Goal: Task Accomplishment & Management: Complete application form

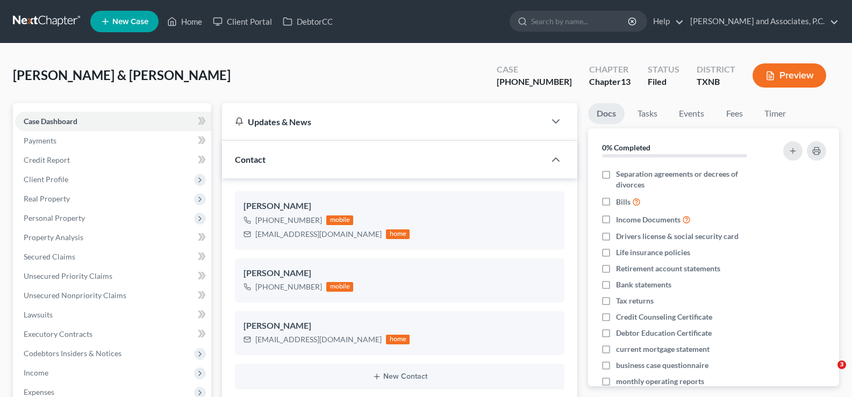
select select "5"
select select "0"
click at [189, 16] on link "Home" at bounding box center [185, 21] width 46 height 19
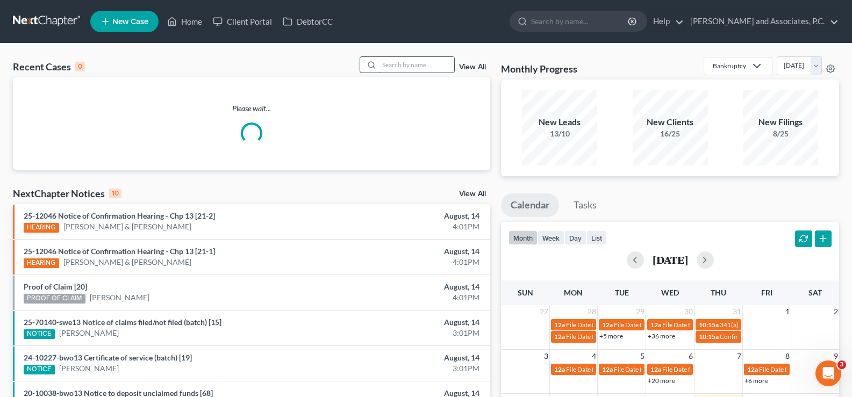
click at [390, 59] on input "search" at bounding box center [416, 65] width 75 height 16
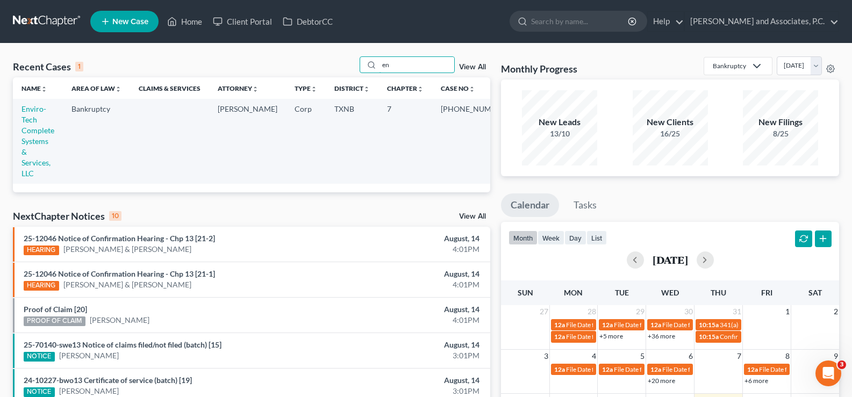
type input "e"
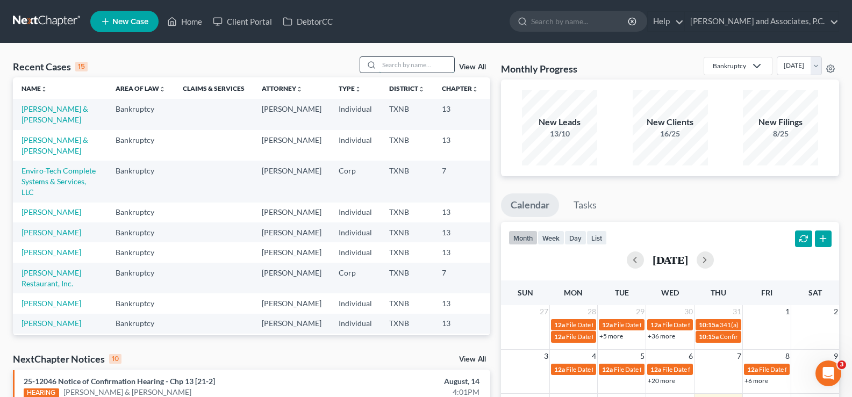
click at [394, 62] on input "search" at bounding box center [416, 65] width 75 height 16
type input "[PERSON_NAME]"
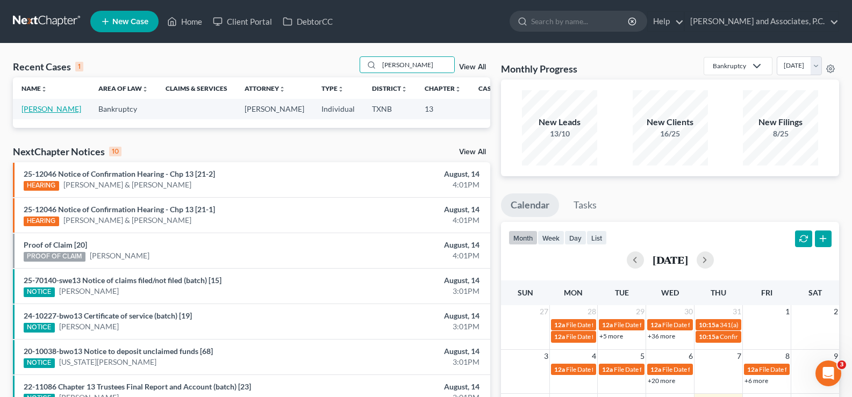
click at [35, 113] on link "[PERSON_NAME]" at bounding box center [52, 108] width 60 height 9
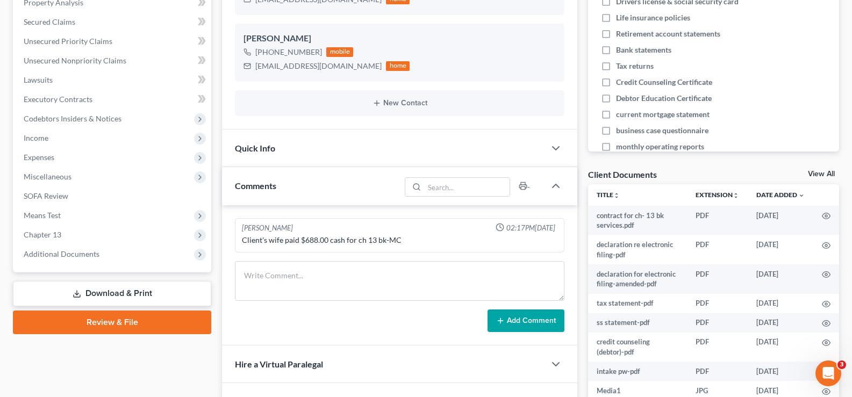
scroll to position [108, 0]
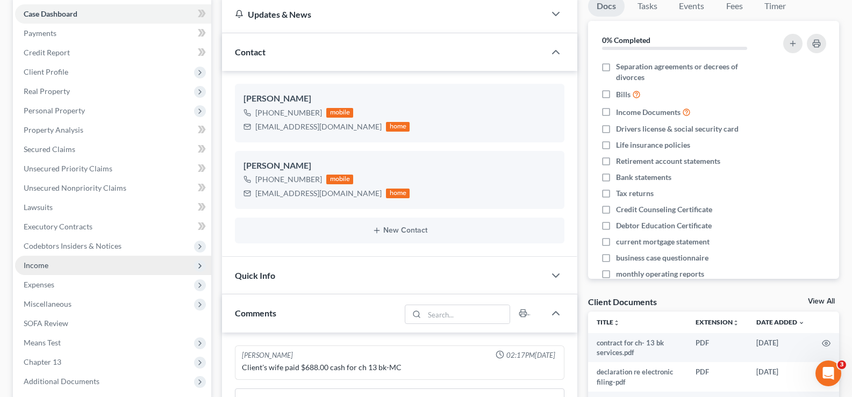
click at [48, 265] on span "Income" at bounding box center [113, 265] width 196 height 19
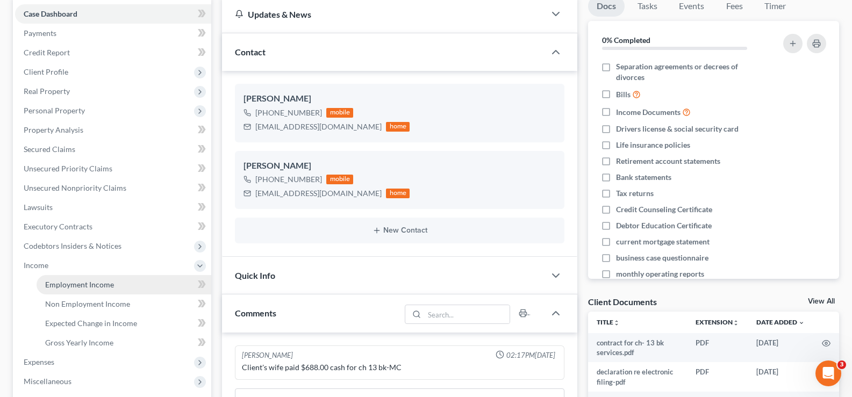
click at [54, 277] on link "Employment Income" at bounding box center [124, 284] width 175 height 19
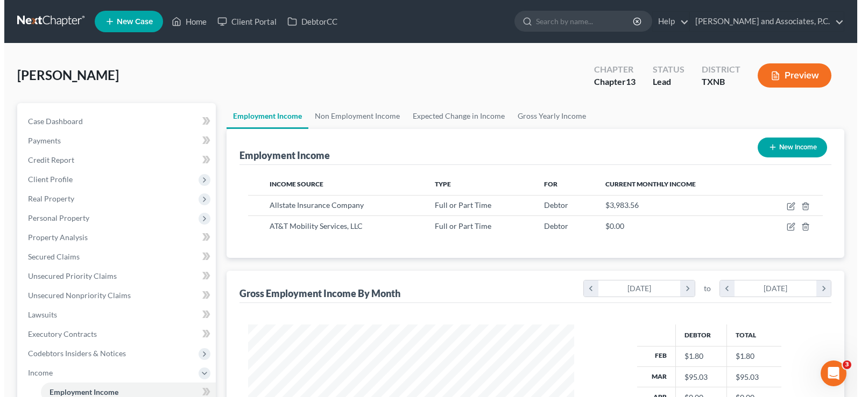
scroll to position [193, 347]
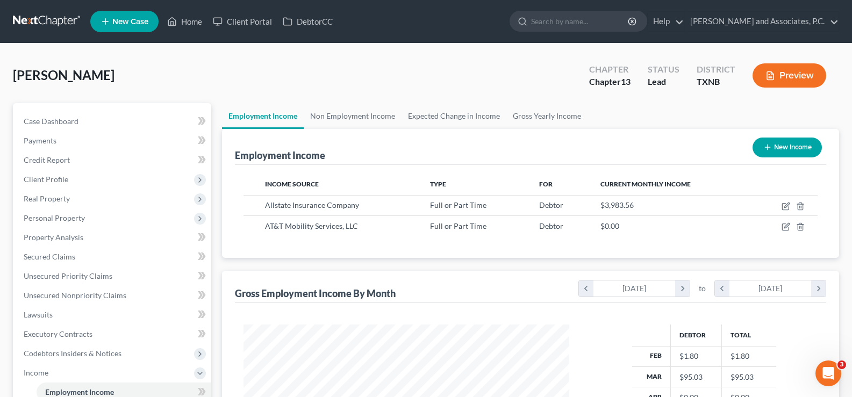
click at [784, 143] on button "New Income" at bounding box center [787, 148] width 69 height 20
select select "0"
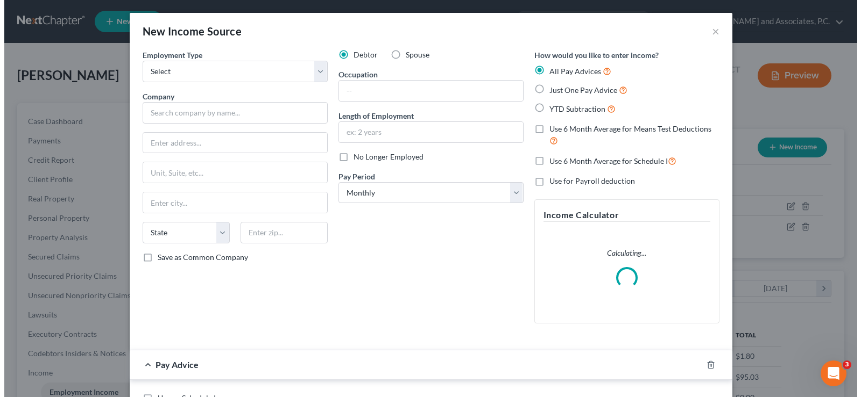
scroll to position [193, 351]
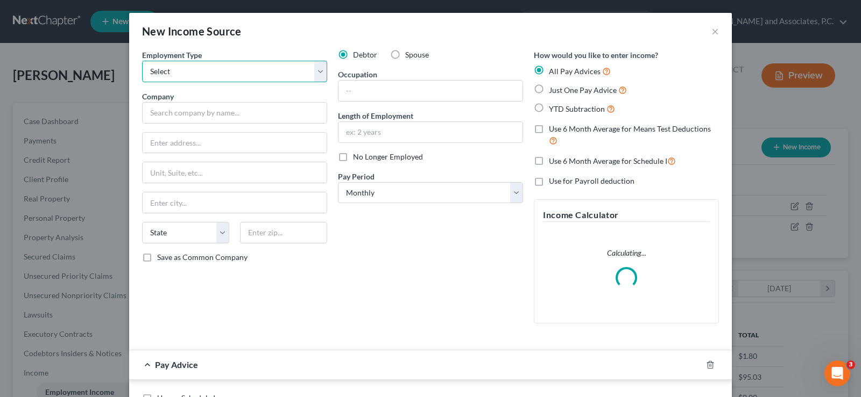
click at [228, 74] on select "Select Full or [DEMOGRAPHIC_DATA] Employment Self Employment" at bounding box center [234, 72] width 185 height 22
select select "0"
click at [142, 61] on select "Select Full or [DEMOGRAPHIC_DATA] Employment Self Employment" at bounding box center [234, 72] width 185 height 22
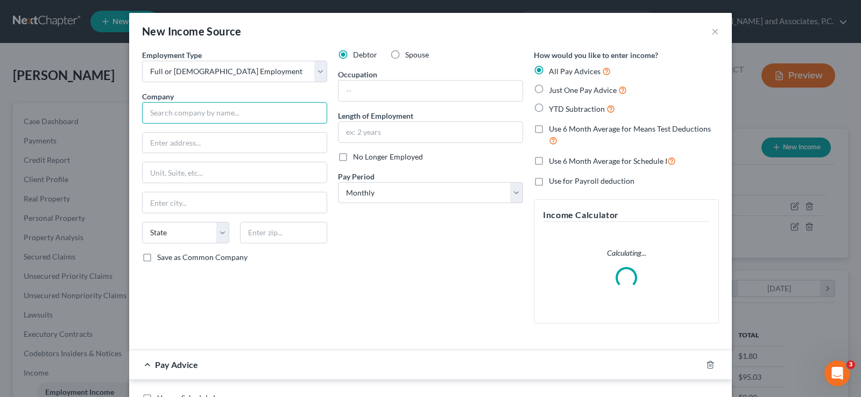
click at [203, 117] on input "text" at bounding box center [234, 113] width 185 height 22
click at [405, 55] on label "Spouse" at bounding box center [417, 54] width 24 height 11
click at [409, 55] on input "Spouse" at bounding box center [412, 52] width 7 height 7
radio input "true"
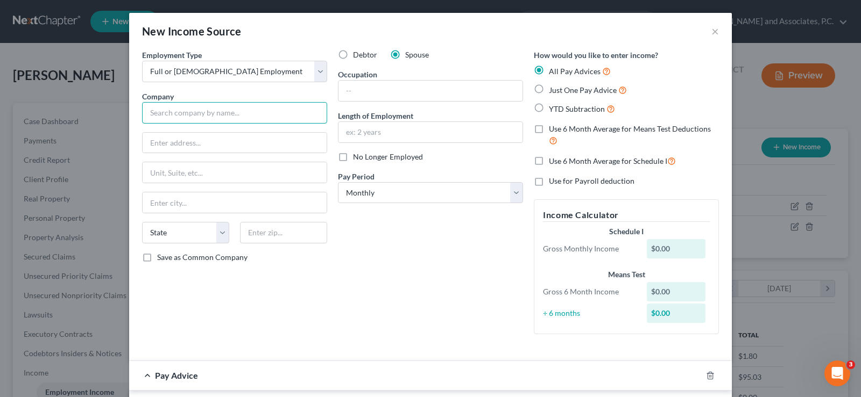
click at [225, 120] on input "text" at bounding box center [234, 113] width 185 height 22
click at [191, 117] on input "text" at bounding box center [234, 113] width 185 height 22
type input "City of [GEOGRAPHIC_DATA]"
type input "Payroll Advice"
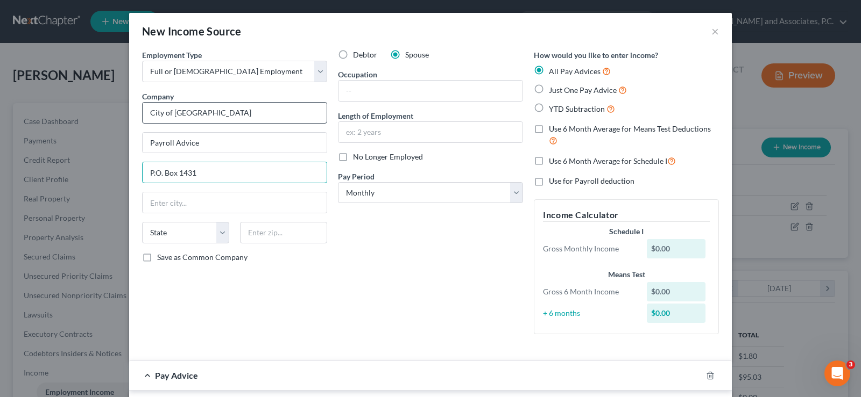
type input "P.O. Box 1431"
type input "76307"
type input "[GEOGRAPHIC_DATA]"
select select "45"
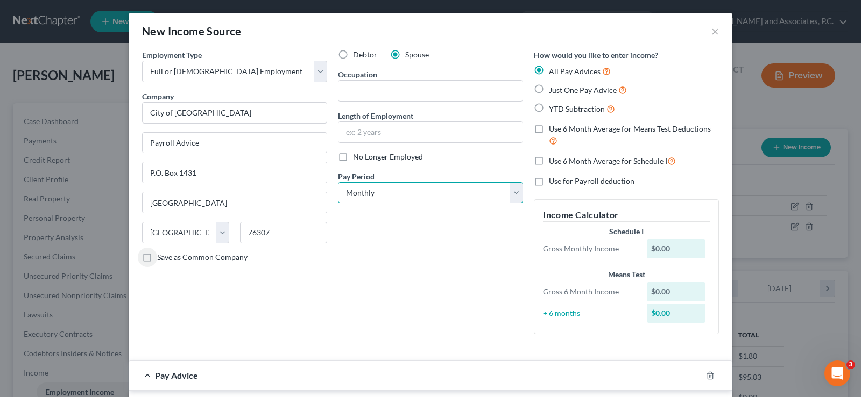
click at [368, 200] on select "Select Monthly Twice Monthly Every Other Week Weekly" at bounding box center [430, 193] width 185 height 22
select select "2"
click at [338, 182] on select "Select Monthly Twice Monthly Every Other Week Weekly" at bounding box center [430, 193] width 185 height 22
click at [354, 88] on input "text" at bounding box center [430, 91] width 184 height 20
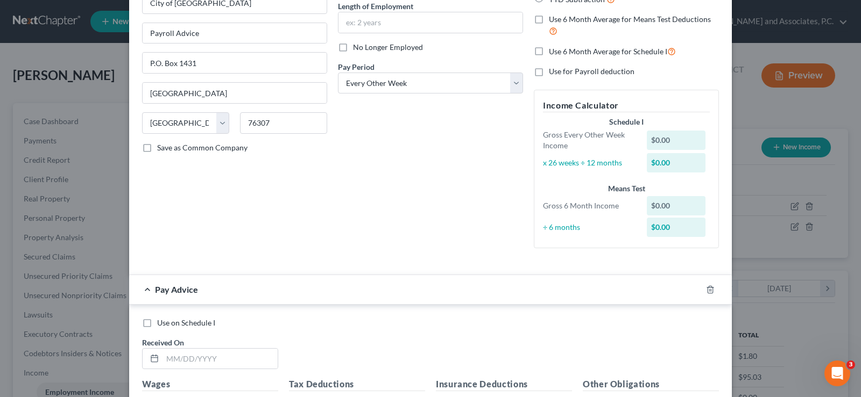
scroll to position [215, 0]
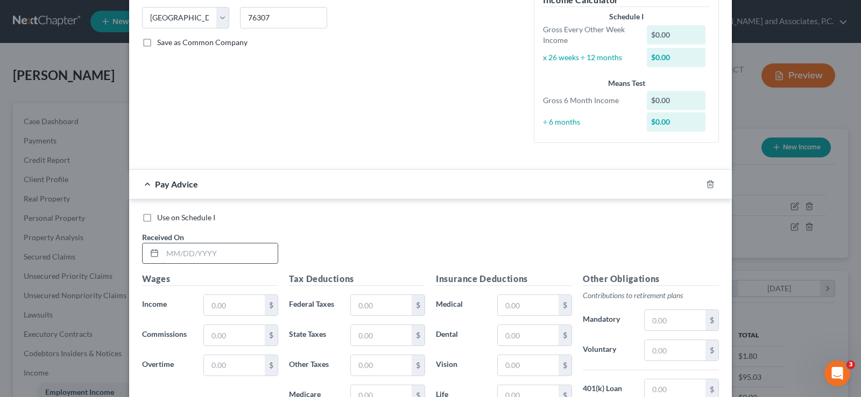
click at [219, 259] on input "text" at bounding box center [219, 254] width 115 height 20
click at [214, 315] on input "text" at bounding box center [234, 305] width 61 height 20
type input "1,411.02"
click at [354, 309] on input "text" at bounding box center [381, 305] width 61 height 20
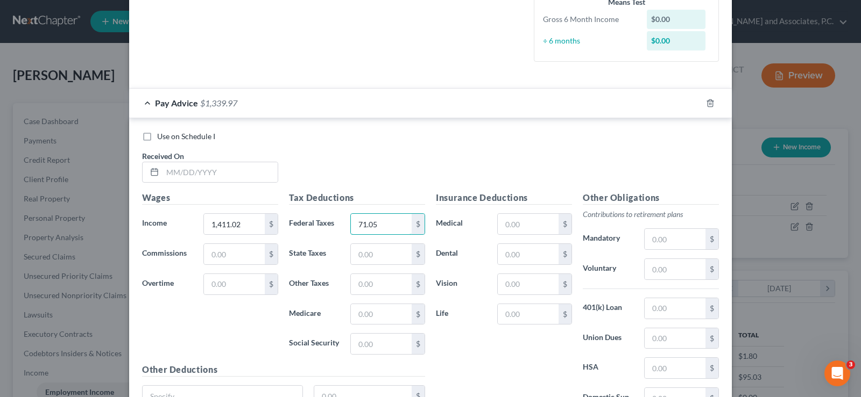
scroll to position [323, 0]
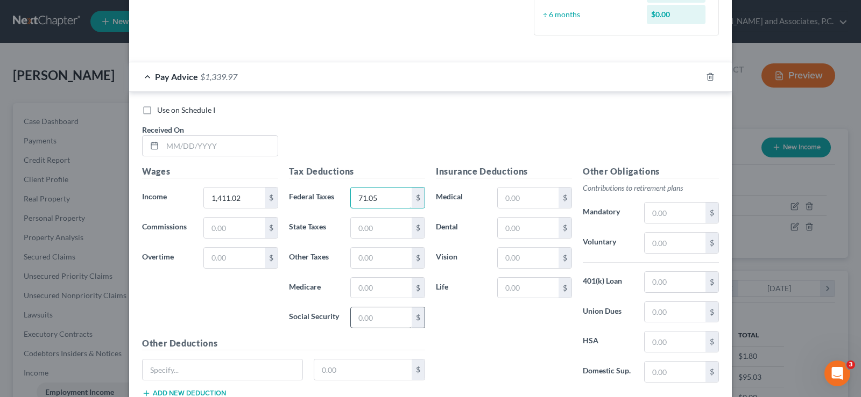
type input "71.05"
click at [367, 315] on input "text" at bounding box center [381, 318] width 61 height 20
type input "83.34"
click at [386, 287] on input "text" at bounding box center [381, 288] width 61 height 20
type input "19.49"
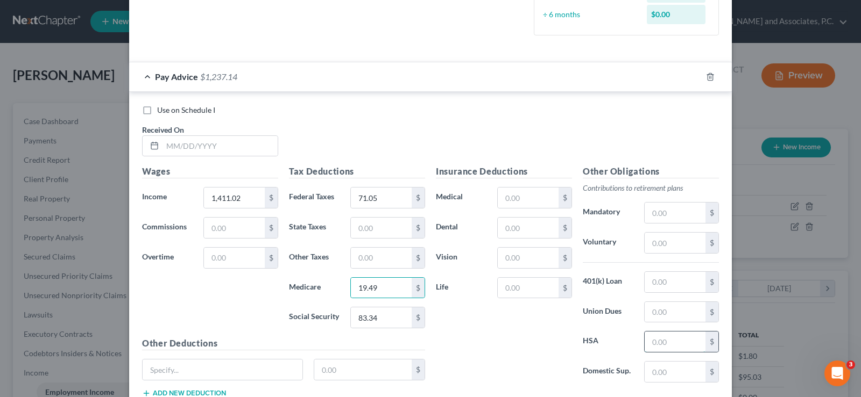
click at [646, 348] on input "text" at bounding box center [674, 342] width 61 height 20
type input "46.15"
click at [511, 203] on input "text" at bounding box center [528, 198] width 61 height 20
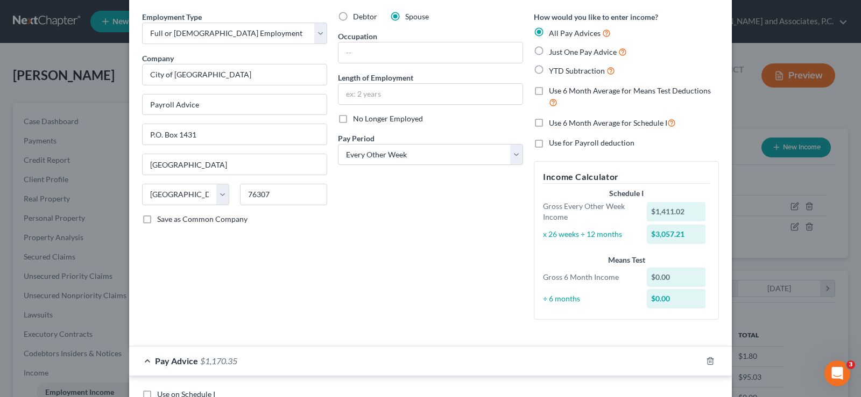
scroll to position [0, 0]
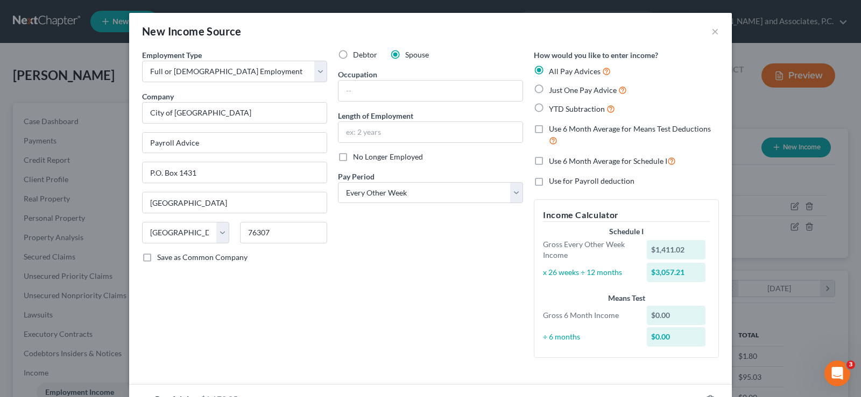
type input "20.64"
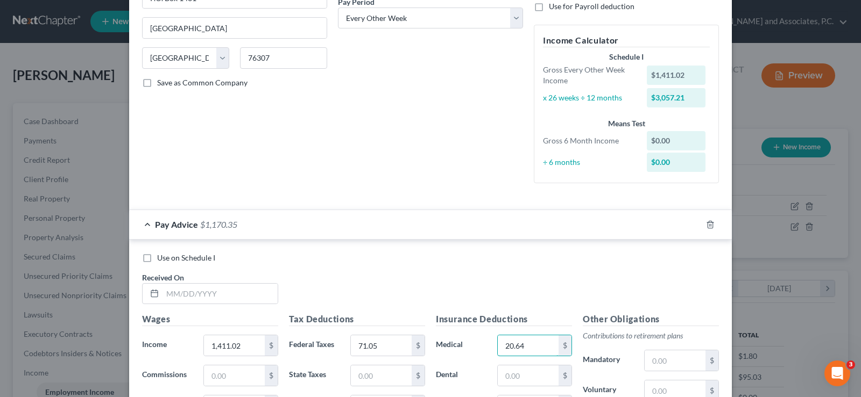
scroll to position [323, 0]
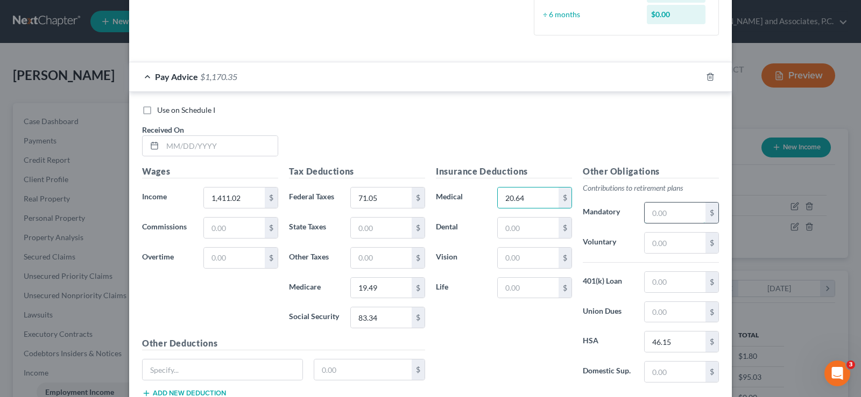
click at [672, 213] on input "text" at bounding box center [674, 213] width 61 height 20
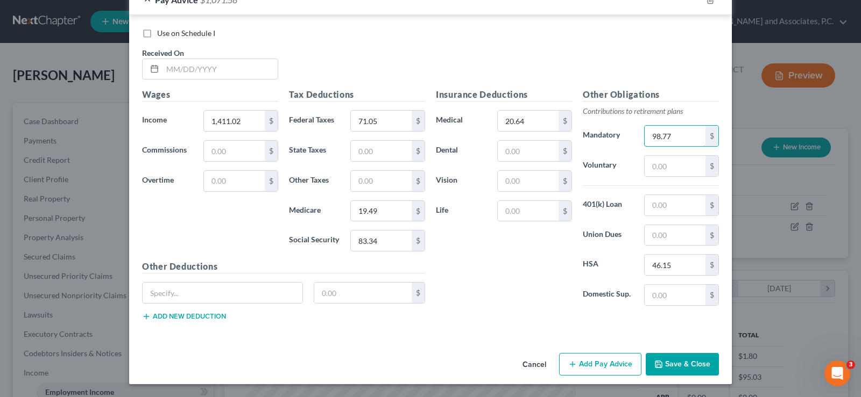
type input "98.77"
click at [619, 364] on button "Add Pay Advice" at bounding box center [600, 364] width 82 height 23
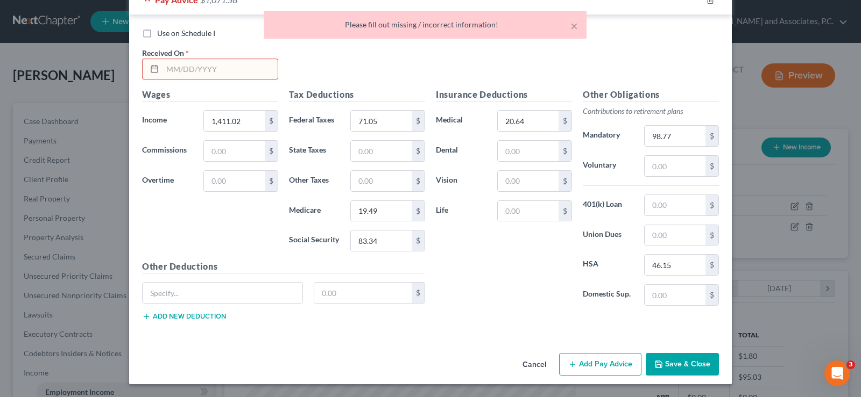
click at [196, 68] on input "text" at bounding box center [219, 69] width 115 height 20
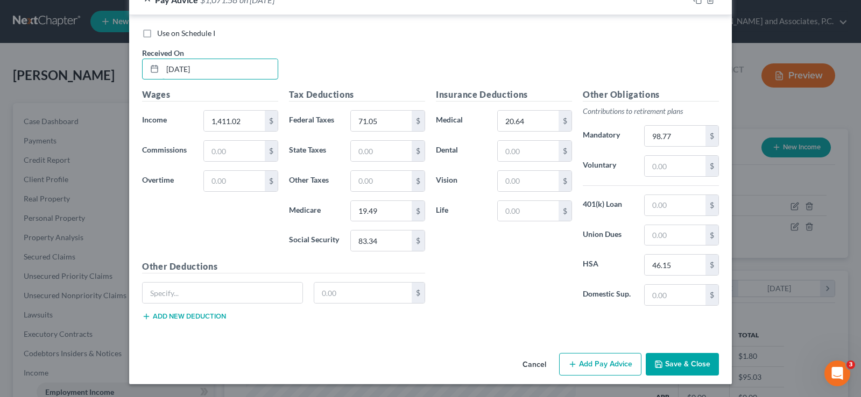
type input "[DATE]"
click at [596, 360] on button "Add Pay Advice" at bounding box center [600, 364] width 82 height 23
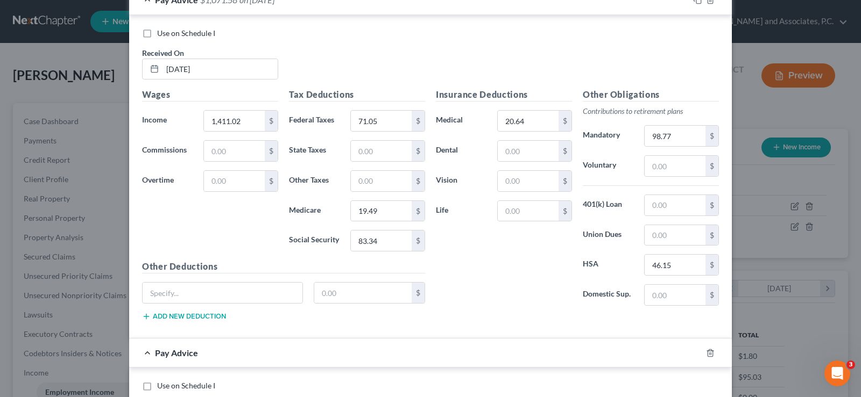
scroll to position [615, 0]
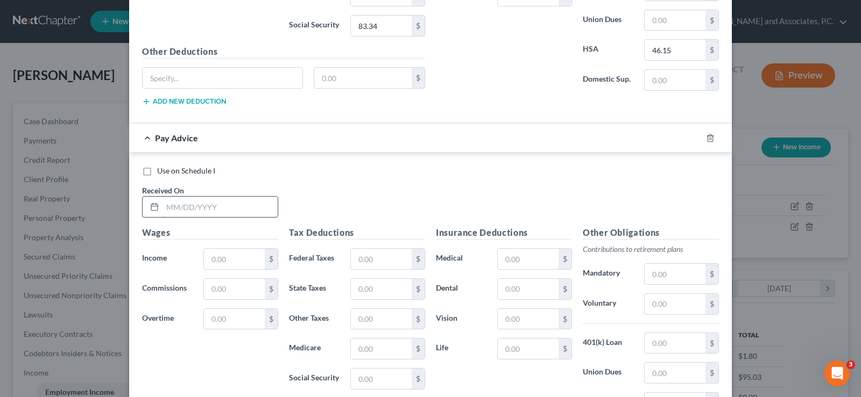
click at [243, 201] on input "text" at bounding box center [219, 207] width 115 height 20
type input "[DATE]"
type input "1,125.00"
click at [365, 261] on input "text" at bounding box center [381, 259] width 61 height 20
type input "59.10"
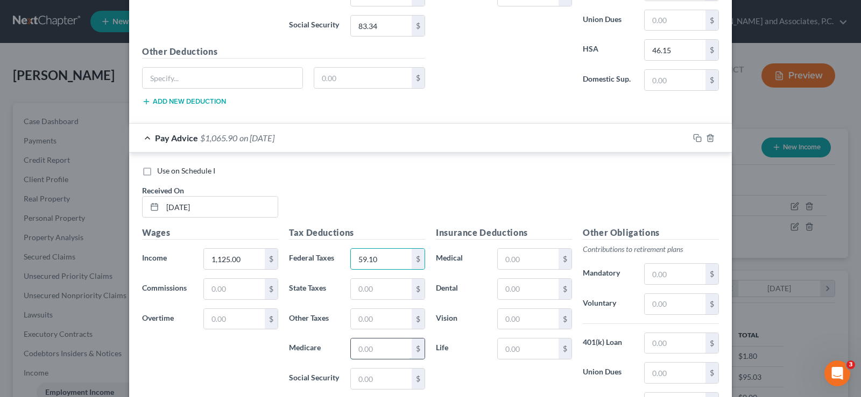
click at [378, 356] on input "text" at bounding box center [381, 349] width 61 height 20
type input "18.05"
click at [377, 378] on input "text" at bounding box center [381, 379] width 61 height 20
type input "77.17"
click at [505, 287] on input "text" at bounding box center [528, 289] width 61 height 20
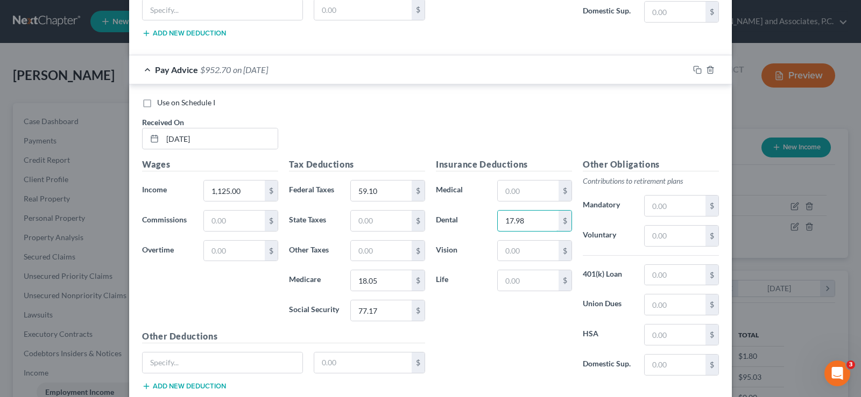
scroll to position [722, 0]
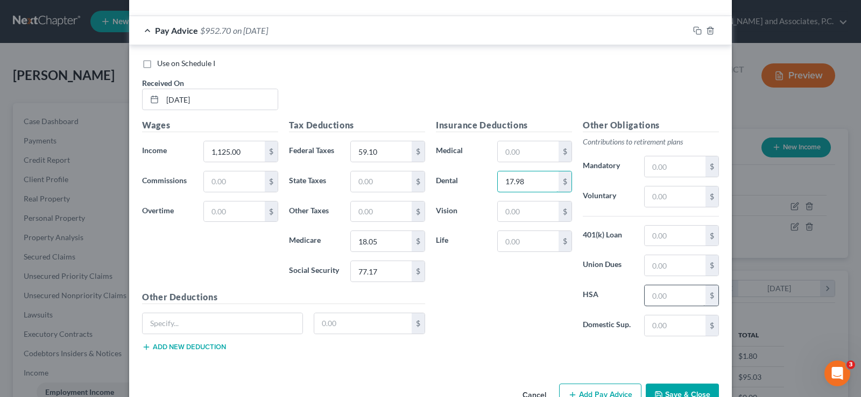
type input "17.98"
click at [649, 296] on input "text" at bounding box center [674, 296] width 61 height 20
type input "50.00"
click at [549, 161] on input "text" at bounding box center [528, 151] width 61 height 20
type input "94.90"
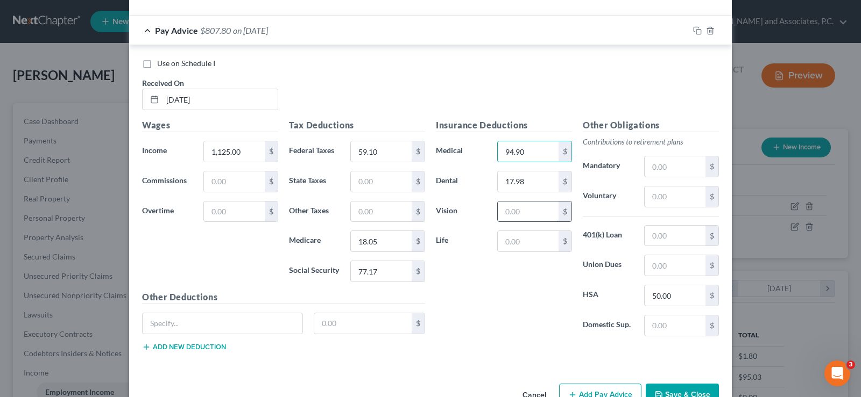
click at [533, 217] on input "text" at bounding box center [528, 212] width 61 height 20
type input "5.87"
click at [512, 247] on input "text" at bounding box center [528, 241] width 61 height 20
type input "9.42"
click at [251, 151] on input "1,125.00" at bounding box center [234, 151] width 61 height 20
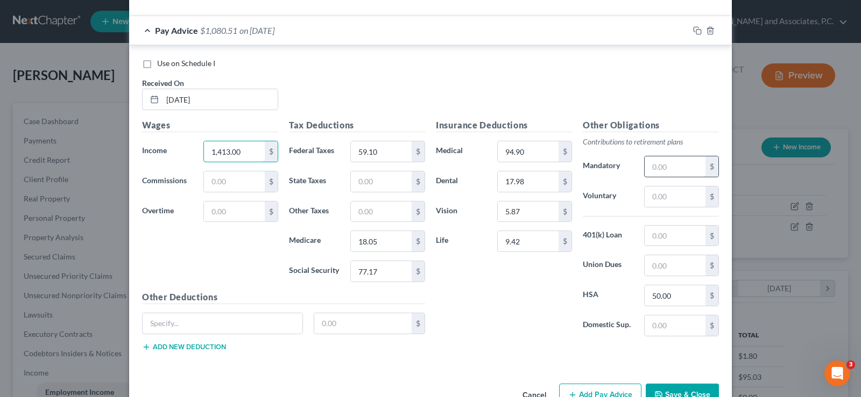
type input "1,413.00"
click at [674, 168] on input "text" at bounding box center [674, 167] width 61 height 20
type input "98.91"
click at [535, 152] on input "94.90" at bounding box center [528, 151] width 61 height 20
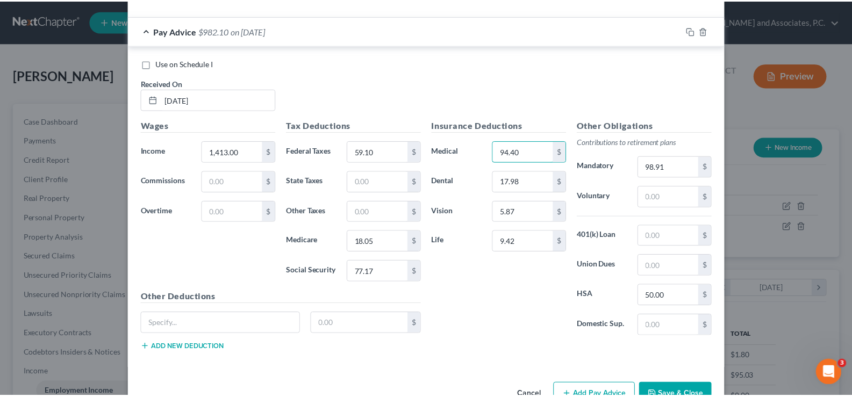
scroll to position [752, 0]
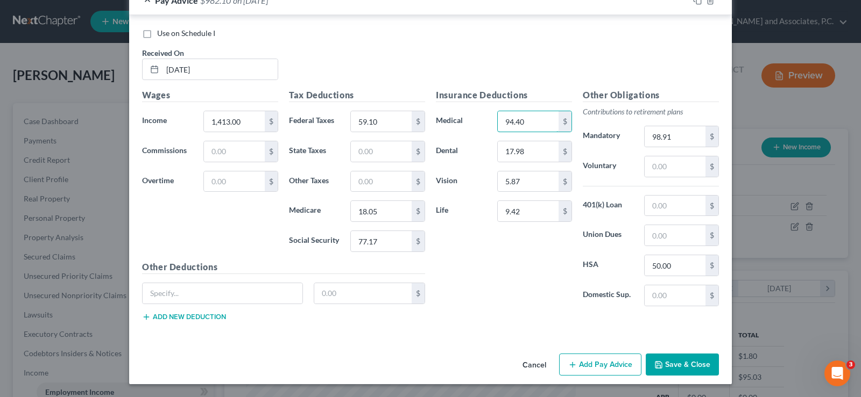
type input "94.40"
click at [672, 363] on button "Save & Close" at bounding box center [681, 365] width 73 height 23
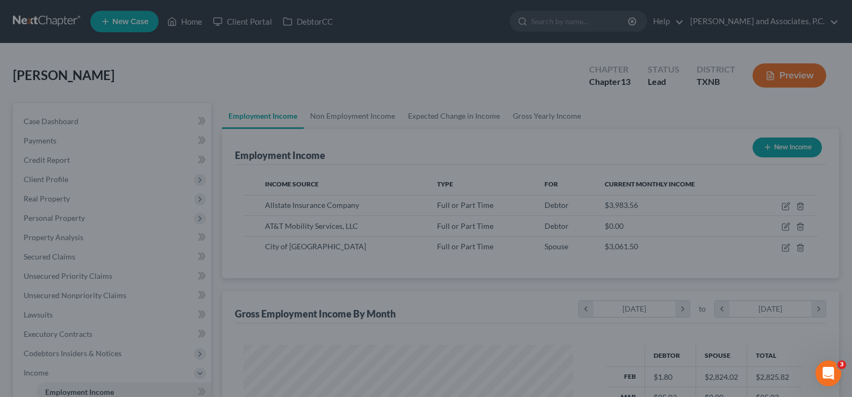
scroll to position [537662, 537507]
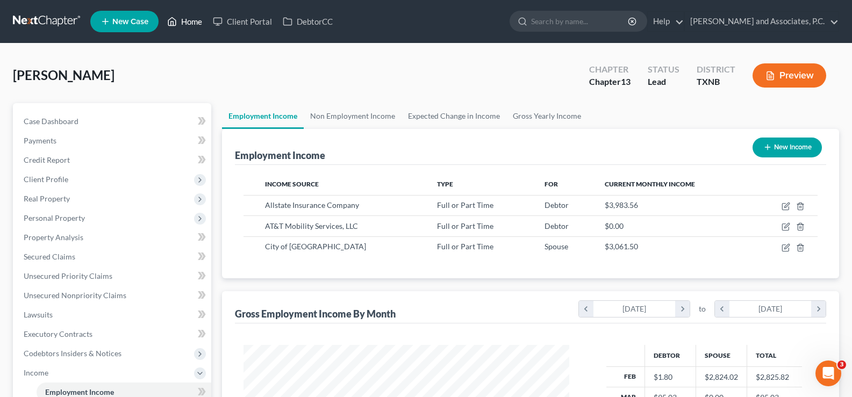
click at [184, 24] on link "Home" at bounding box center [185, 21] width 46 height 19
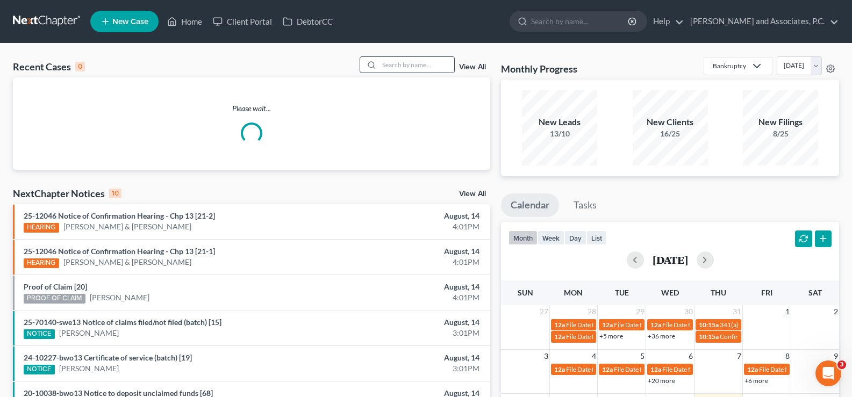
click at [380, 62] on div at bounding box center [369, 65] width 19 height 16
click at [397, 63] on input "search" at bounding box center [416, 65] width 75 height 16
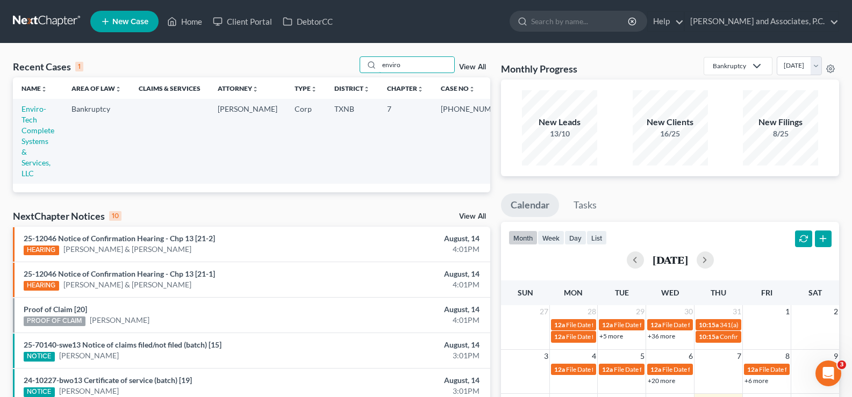
type input "enviro"
click at [46, 125] on td "Enviro-Tech Complete Systems & Services, LLC" at bounding box center [38, 141] width 50 height 84
click at [41, 131] on link "Enviro-Tech Complete Systems & Services, LLC" at bounding box center [38, 141] width 33 height 74
select select "5"
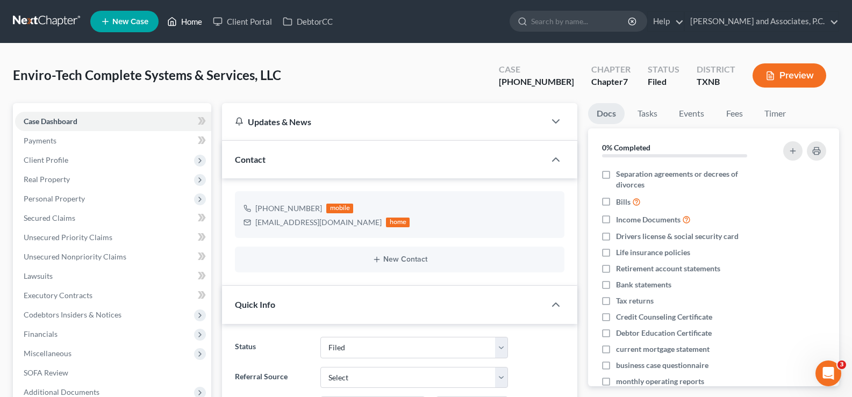
click at [190, 19] on link "Home" at bounding box center [185, 21] width 46 height 19
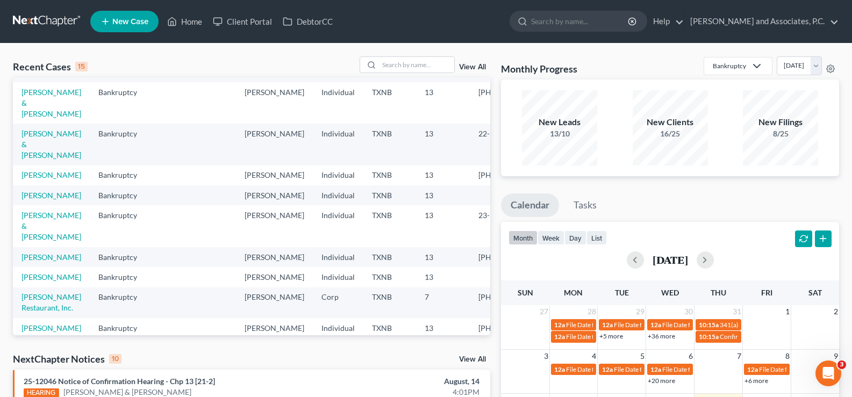
scroll to position [108, 0]
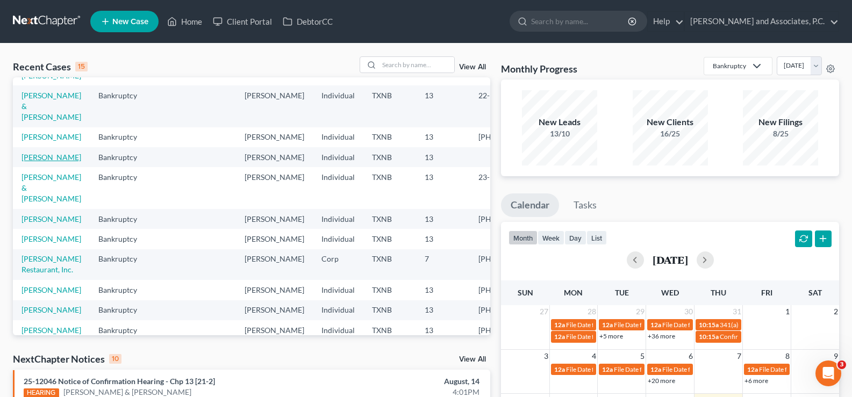
click at [40, 162] on link "[PERSON_NAME]" at bounding box center [52, 157] width 60 height 9
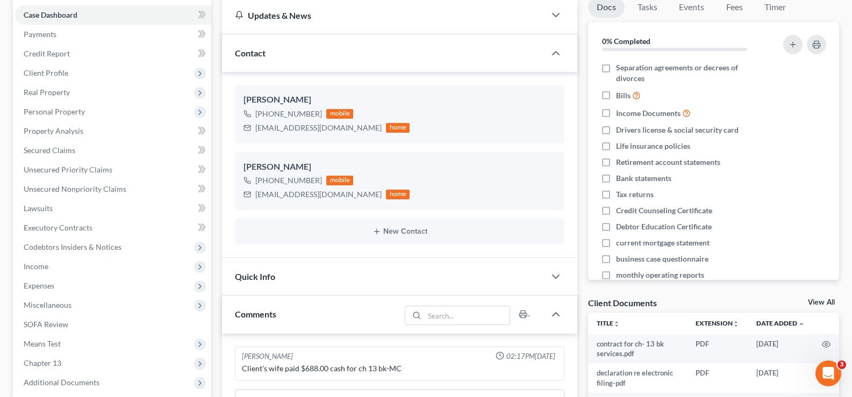
scroll to position [215, 0]
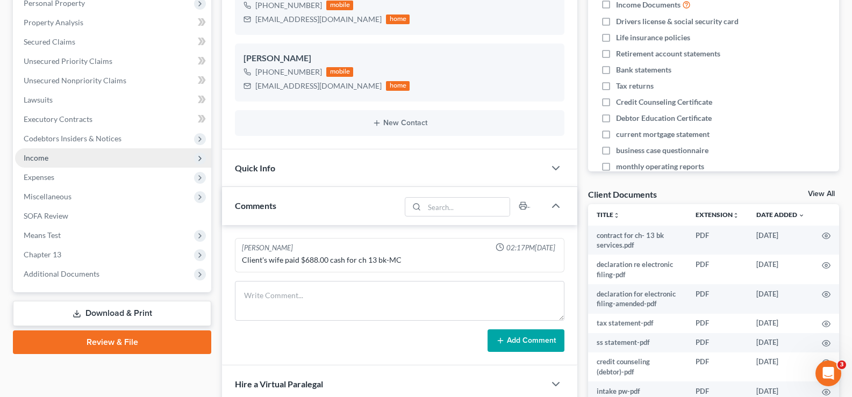
click at [55, 161] on span "Income" at bounding box center [113, 157] width 196 height 19
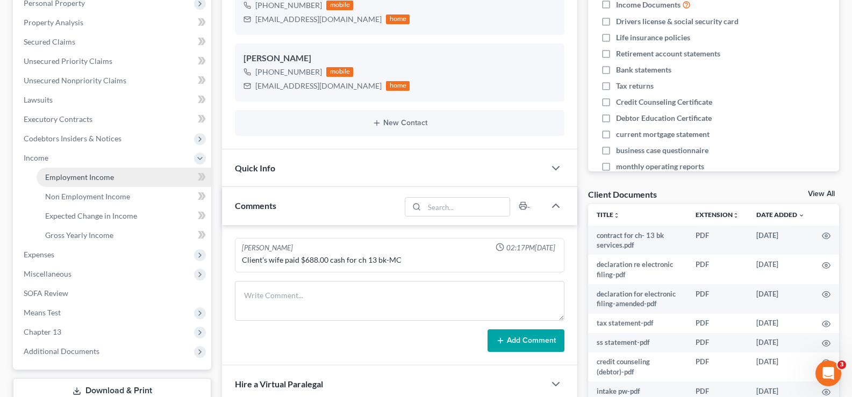
click at [65, 176] on span "Employment Income" at bounding box center [79, 177] width 69 height 9
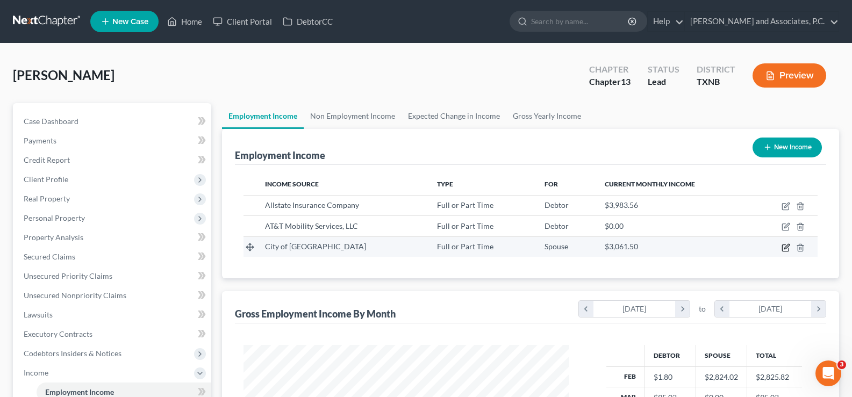
click at [784, 251] on icon "button" at bounding box center [786, 248] width 6 height 6
select select "0"
select select "45"
select select "2"
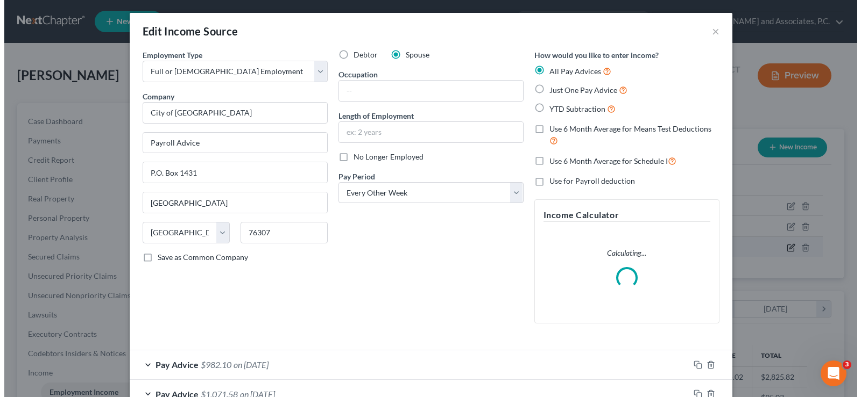
scroll to position [193, 351]
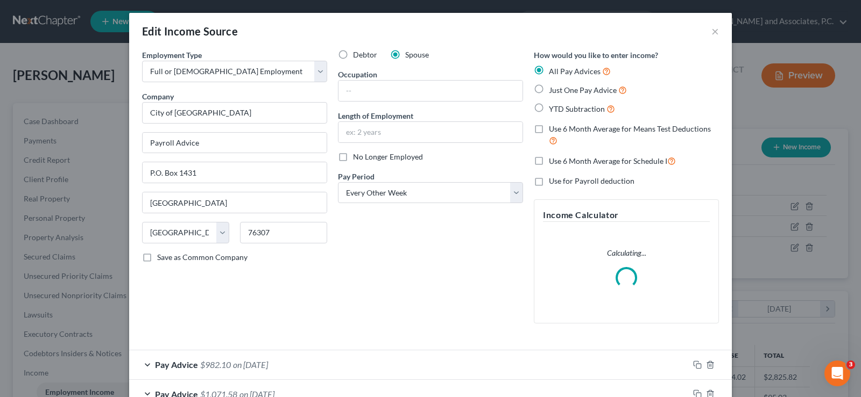
click at [549, 130] on label "Use 6 Month Average for Means Test Deductions" at bounding box center [634, 135] width 170 height 23
click at [553, 130] on input "Use 6 Month Average for Means Test Deductions" at bounding box center [556, 127] width 7 height 7
checkbox input "true"
click at [549, 161] on label "Use 6 Month Average for Schedule I" at bounding box center [612, 161] width 127 height 12
click at [553, 161] on input "Use 6 Month Average for Schedule I" at bounding box center [556, 158] width 7 height 7
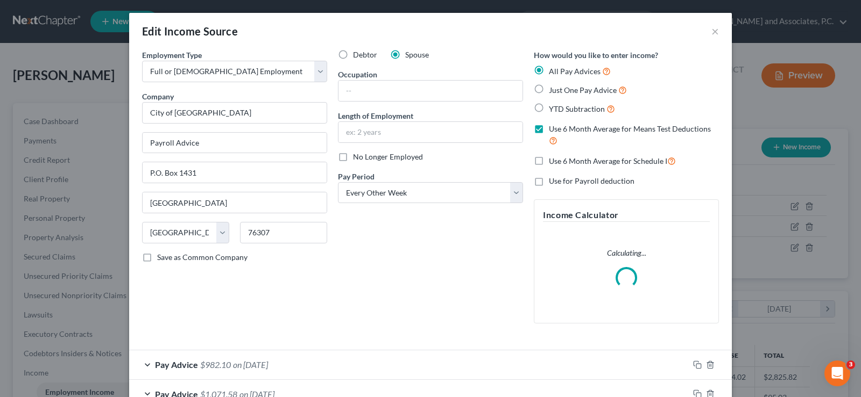
checkbox input "true"
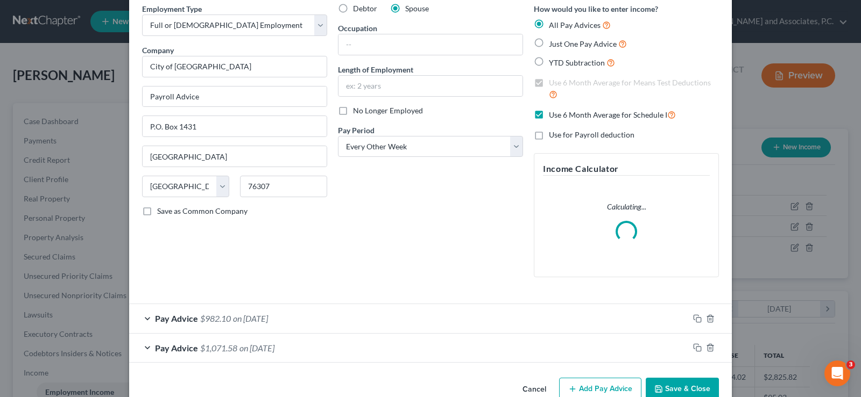
scroll to position [70, 0]
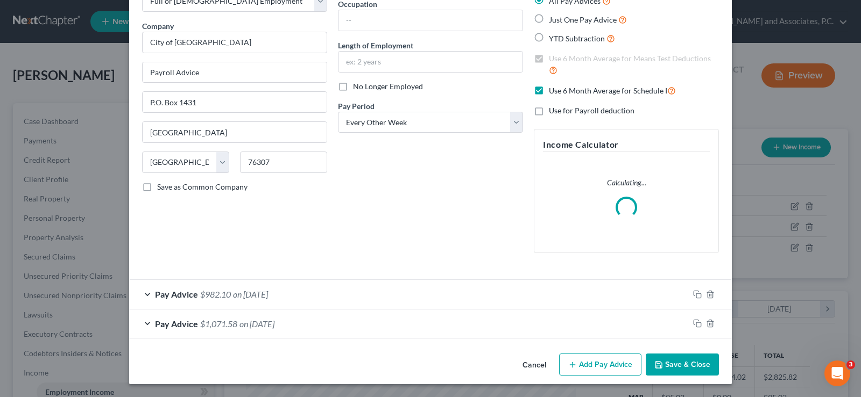
click at [592, 372] on button "Add Pay Advice" at bounding box center [600, 365] width 82 height 23
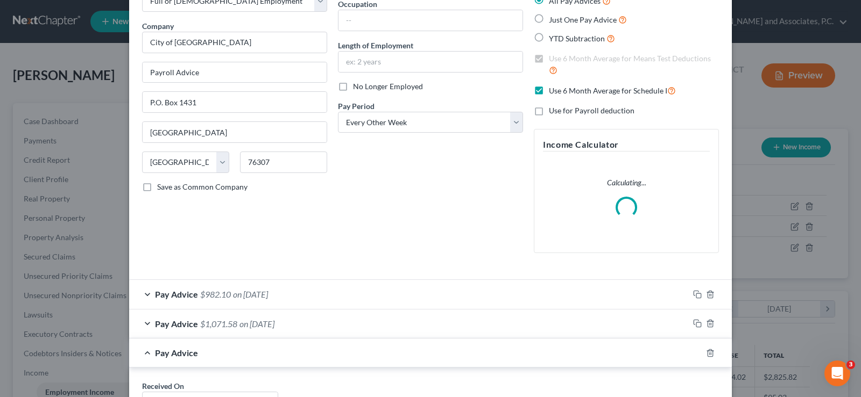
scroll to position [178, 0]
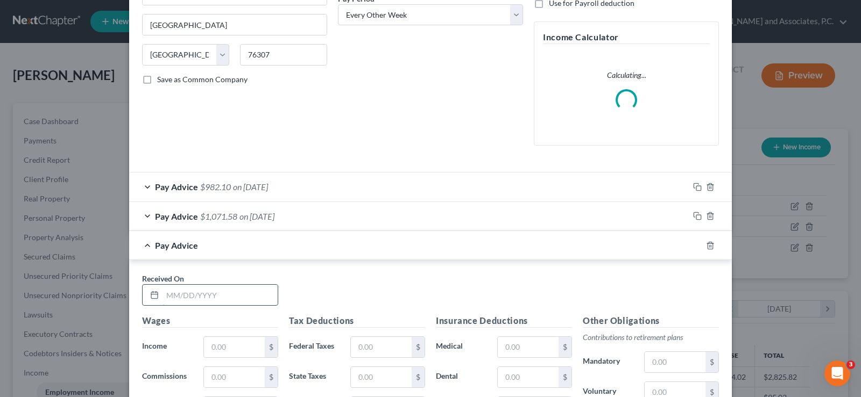
click at [168, 294] on input "text" at bounding box center [219, 295] width 115 height 20
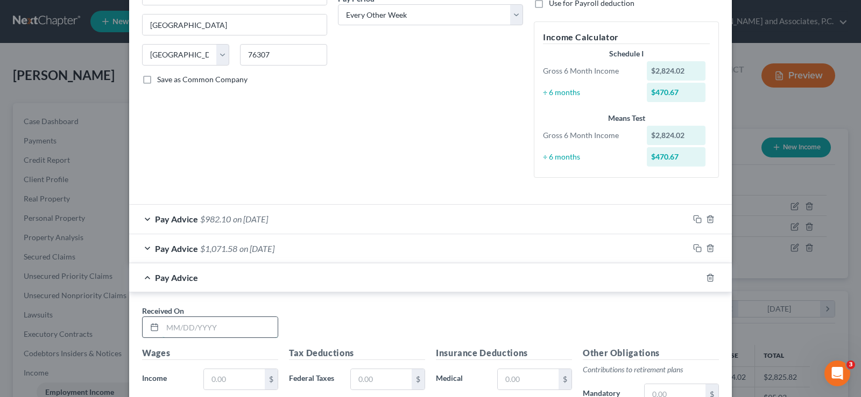
click at [169, 325] on input "text" at bounding box center [219, 327] width 115 height 20
type input "[DATE]"
click at [224, 379] on input "text" at bounding box center [234, 380] width 61 height 20
type input "1,454.04"
click at [371, 378] on input "text" at bounding box center [381, 380] width 61 height 20
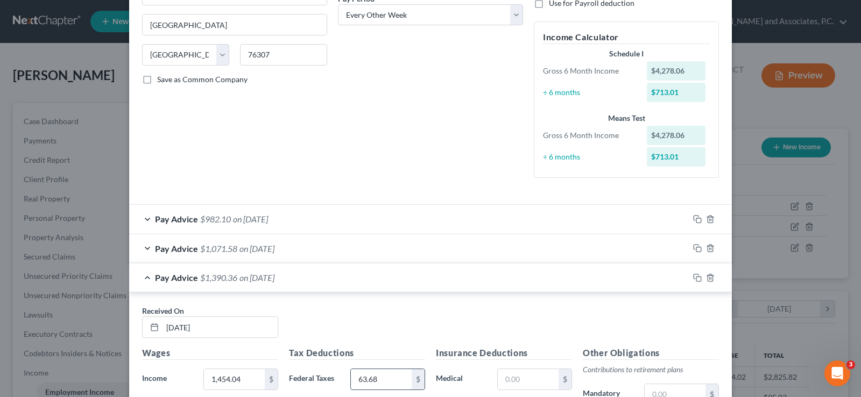
type input "63.68"
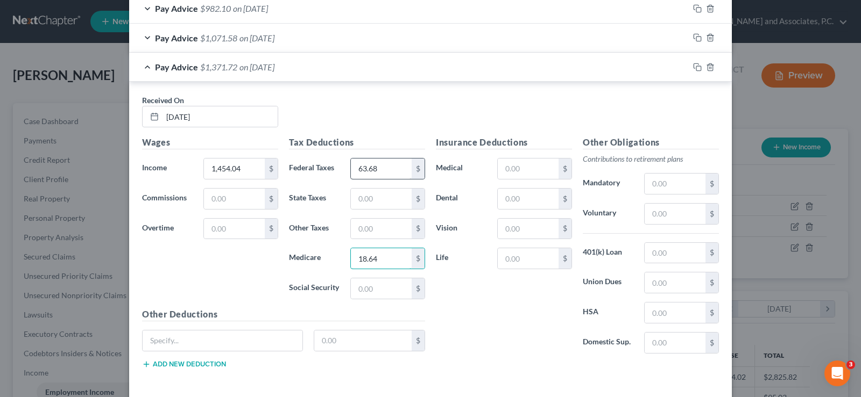
type input "18.64"
type input "79.72"
click at [507, 202] on input "text" at bounding box center [528, 199] width 61 height 20
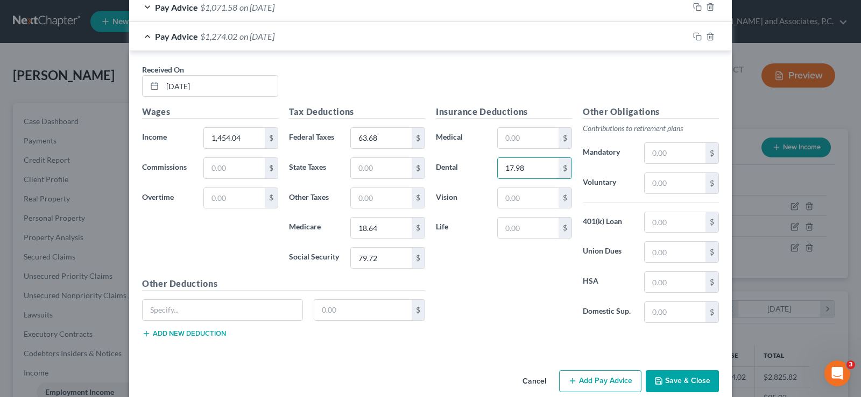
scroll to position [436, 0]
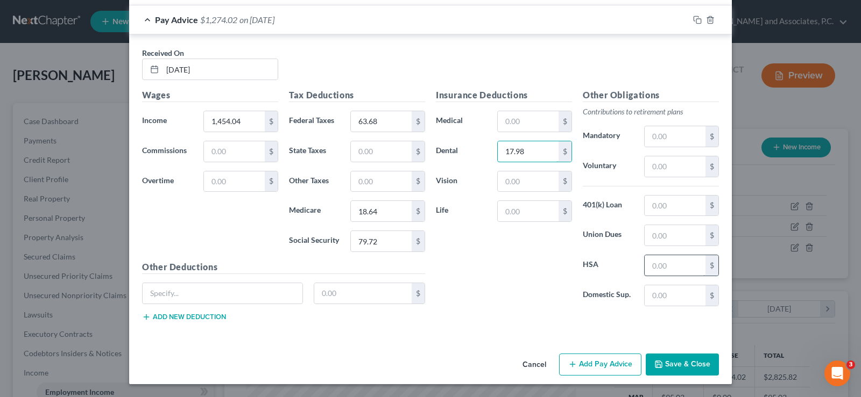
type input "17.98"
click at [687, 260] on input "text" at bounding box center [674, 265] width 61 height 20
type input "50.00"
click at [505, 128] on input "text" at bounding box center [528, 121] width 61 height 20
type input "94.40"
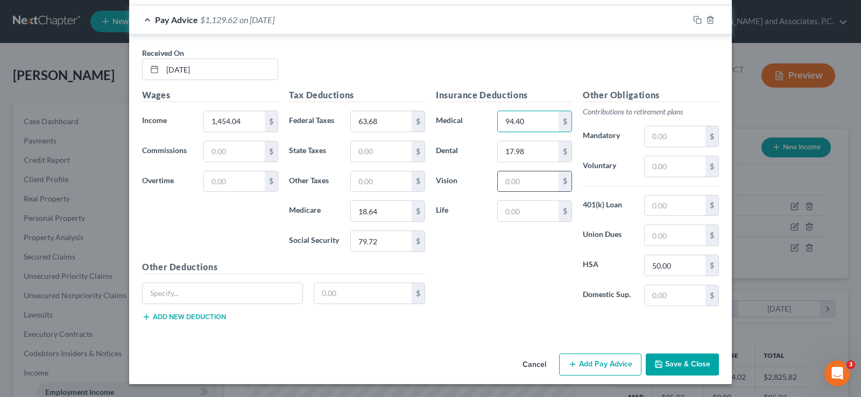
click at [507, 187] on input "text" at bounding box center [528, 182] width 61 height 20
type input "5.97"
click at [647, 141] on input "text" at bounding box center [674, 136] width 61 height 20
type input "101.78"
click at [538, 214] on input "text" at bounding box center [528, 211] width 61 height 20
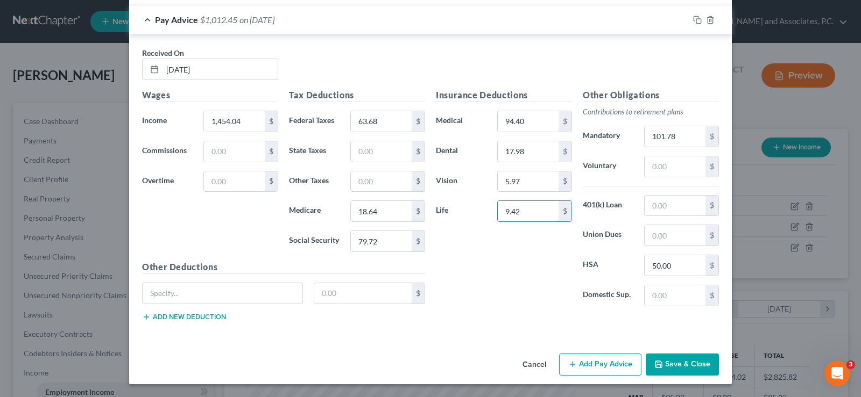
type input "9.42"
click at [582, 371] on button "Add Pay Advice" at bounding box center [600, 365] width 82 height 23
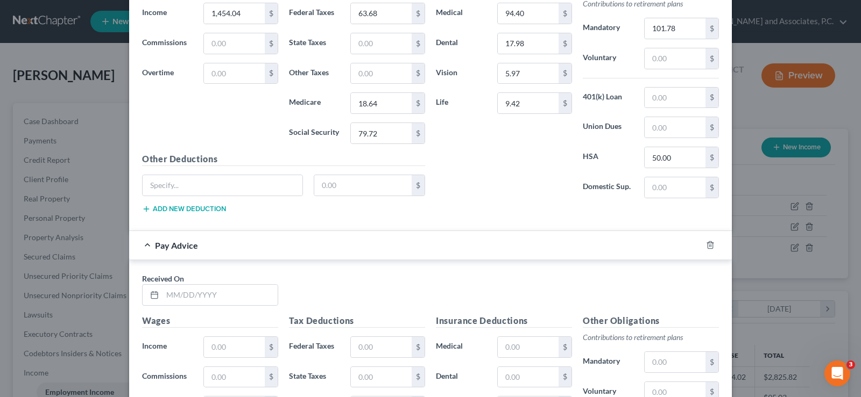
scroll to position [651, 0]
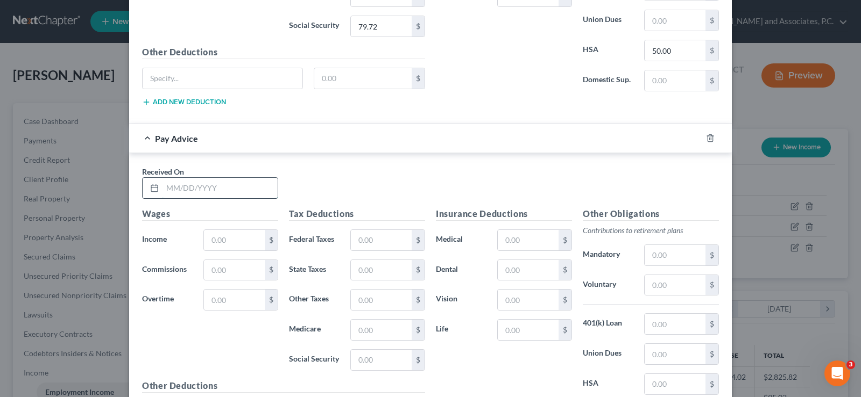
click at [204, 191] on input "text" at bounding box center [219, 188] width 115 height 20
type input "[DATE]"
click at [216, 248] on input "text" at bounding box center [234, 240] width 61 height 20
type input "1,444.88"
click at [354, 241] on input "text" at bounding box center [381, 240] width 61 height 20
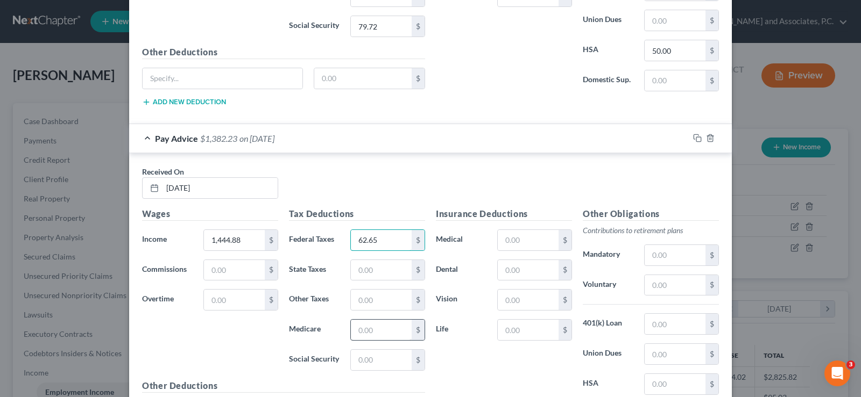
type input "62.65"
click at [368, 329] on input "text" at bounding box center [381, 330] width 61 height 20
type input "18.51"
click at [357, 357] on input "text" at bounding box center [381, 360] width 61 height 20
type input "79.15"
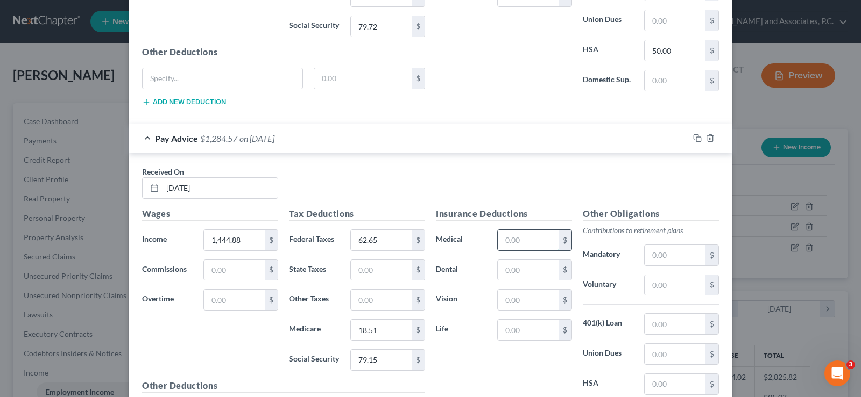
click at [519, 241] on input "text" at bounding box center [528, 240] width 61 height 20
type input "94.40"
click at [518, 306] on input "text" at bounding box center [528, 300] width 61 height 20
type input "5.8"
click at [516, 276] on input "text" at bounding box center [528, 270] width 61 height 20
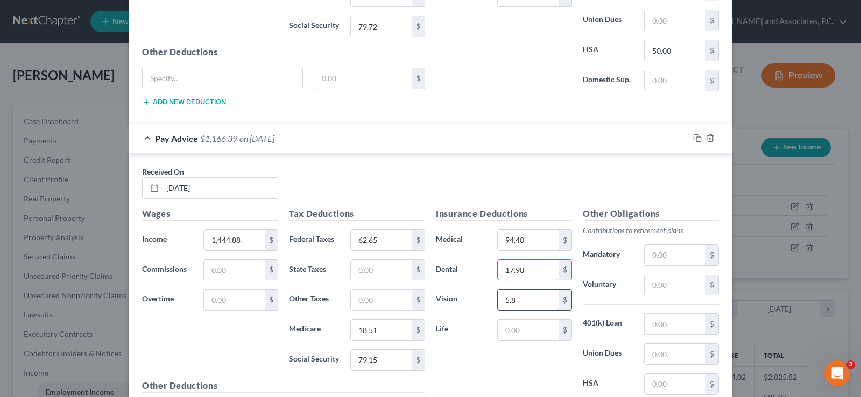
type input "17.98"
click at [521, 301] on input "5.8" at bounding box center [528, 300] width 61 height 20
type input "5.7"
click at [510, 331] on input "text" at bounding box center [528, 330] width 61 height 20
type input "9.42"
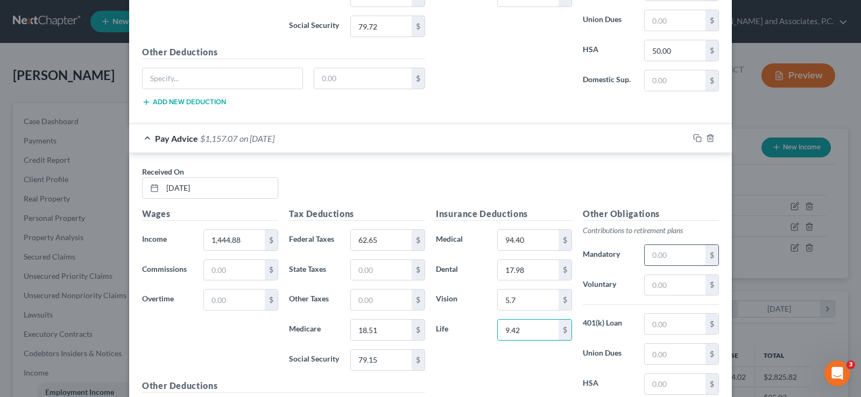
click at [662, 258] on input "text" at bounding box center [674, 255] width 61 height 20
type input "101.14"
click at [524, 297] on input "5.7" at bounding box center [528, 300] width 61 height 20
type input "5.87"
click at [674, 388] on input "text" at bounding box center [674, 384] width 61 height 20
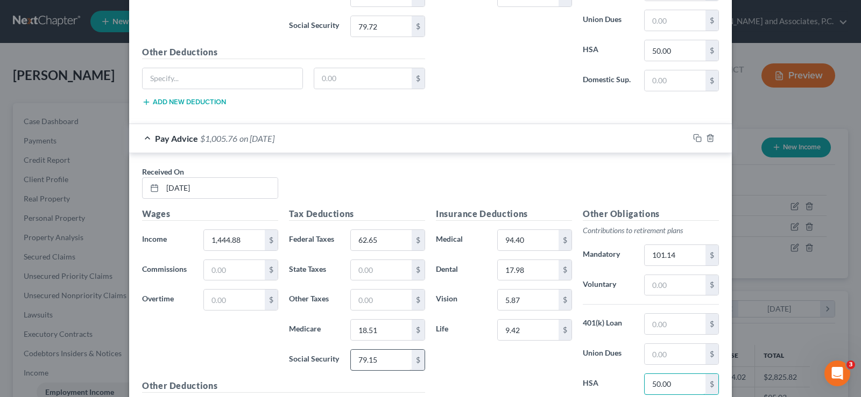
type input "50.00"
click at [390, 368] on input "79.15" at bounding box center [381, 360] width 61 height 20
click at [240, 240] on input "1,444.88" at bounding box center [234, 240] width 61 height 20
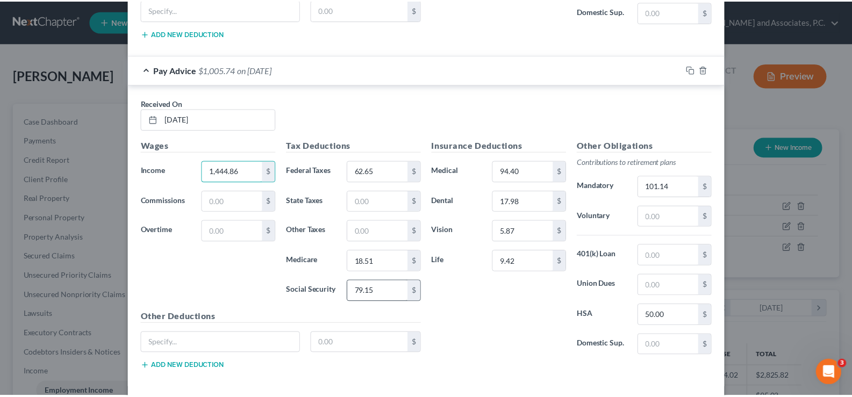
scroll to position [770, 0]
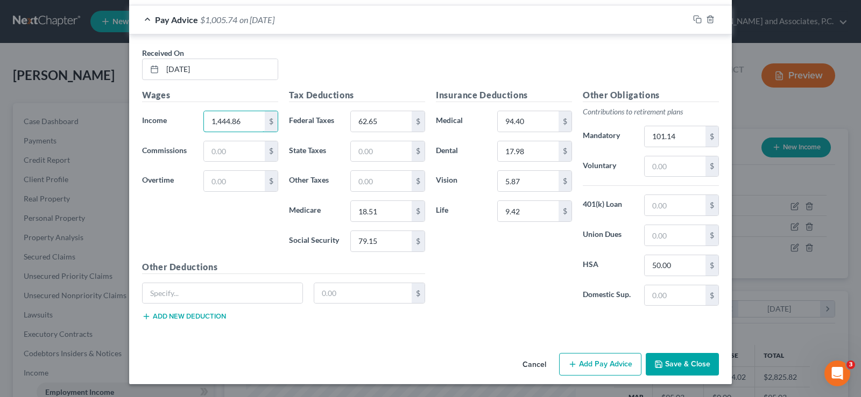
type input "1,444.86"
click at [677, 365] on button "Save & Close" at bounding box center [681, 364] width 73 height 23
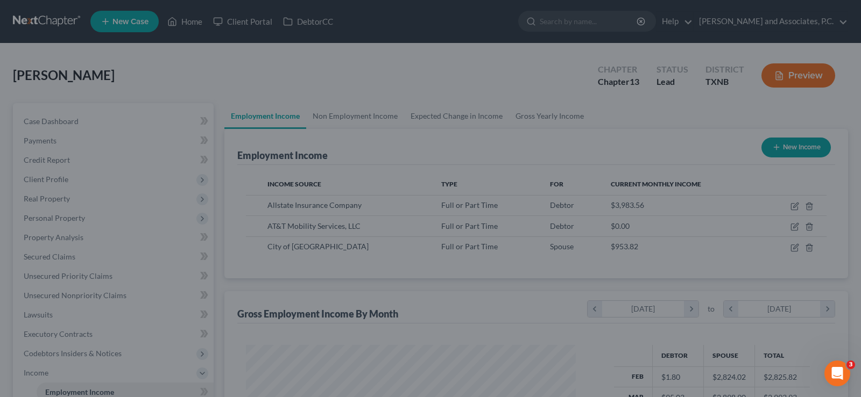
scroll to position [537662, 537507]
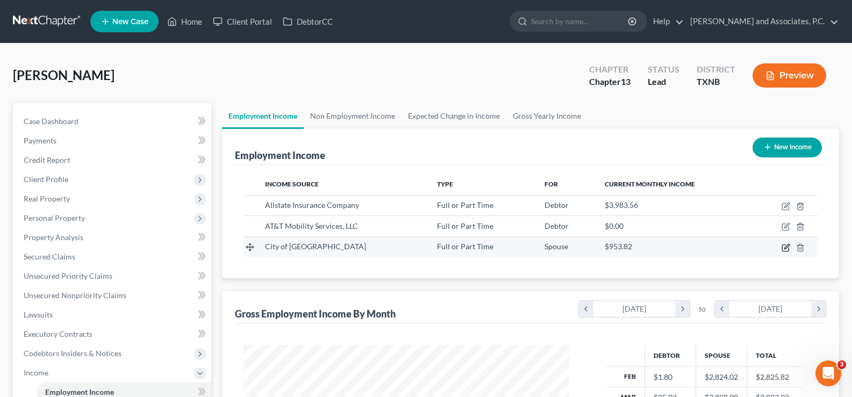
click at [783, 246] on icon "button" at bounding box center [786, 248] width 6 height 6
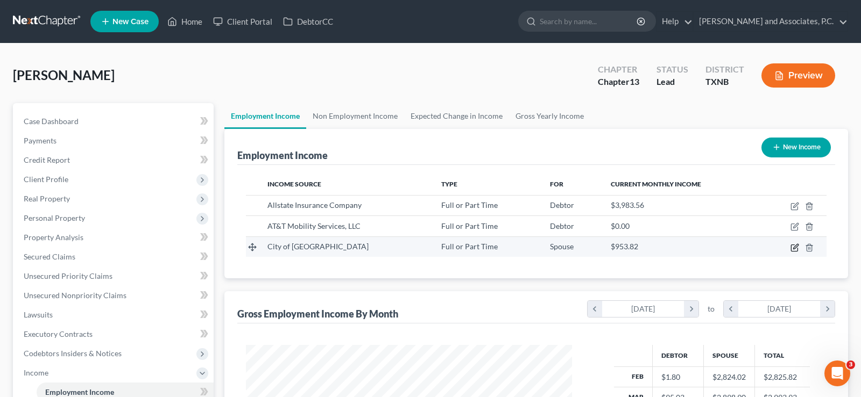
select select "0"
select select "45"
select select "2"
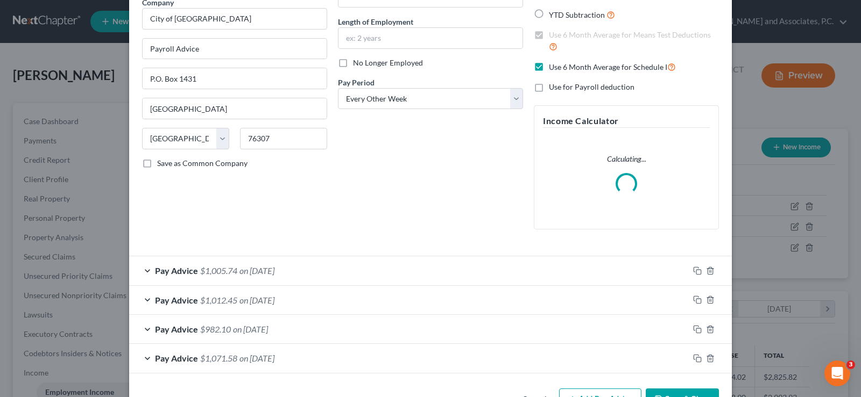
scroll to position [129, 0]
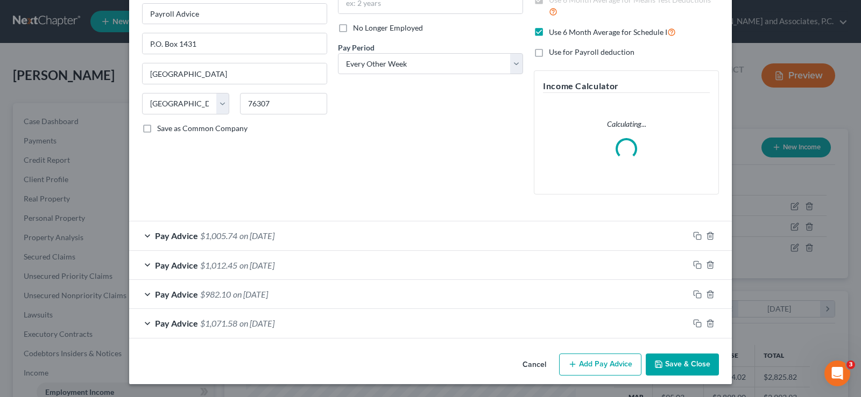
click at [595, 365] on button "Add Pay Advice" at bounding box center [600, 365] width 82 height 23
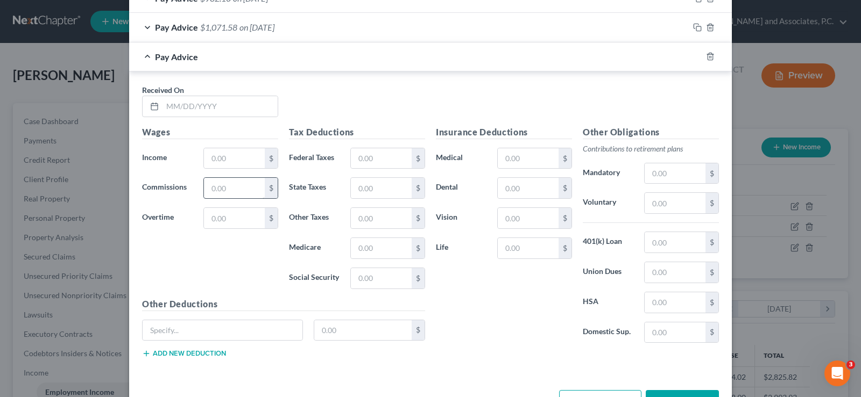
scroll to position [452, 0]
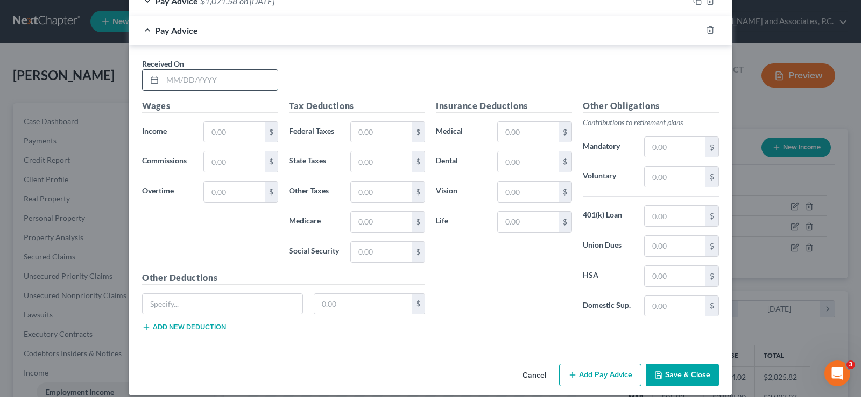
click at [205, 79] on input "text" at bounding box center [219, 80] width 115 height 20
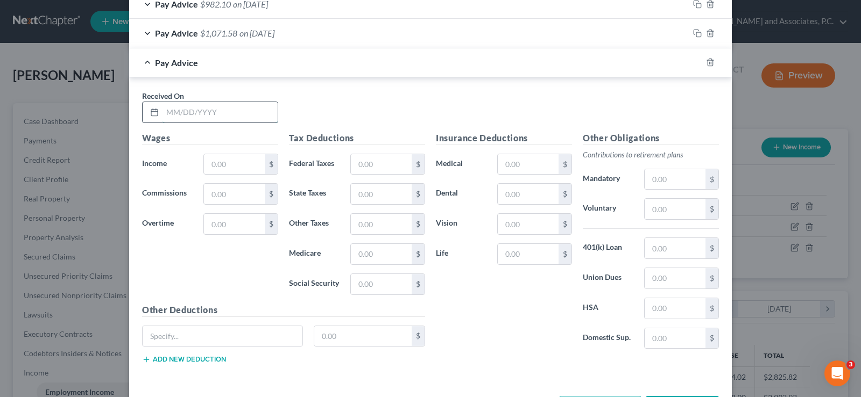
scroll to position [484, 0]
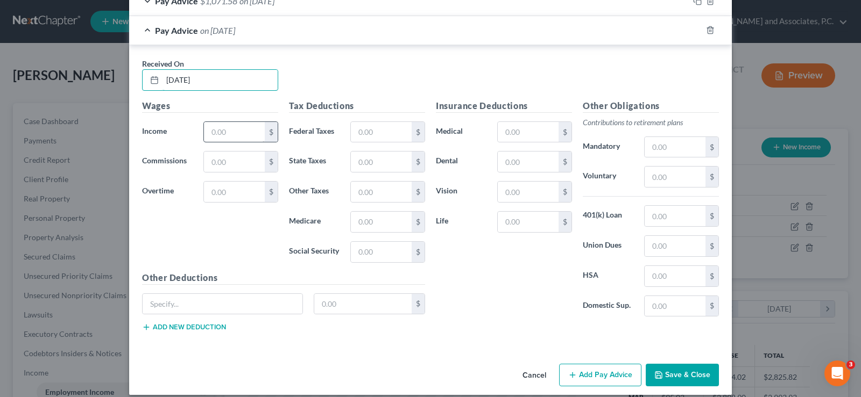
type input "[DATE]"
click at [210, 128] on input "text" at bounding box center [234, 132] width 61 height 20
type input "1,424.88"
click at [357, 255] on input "text" at bounding box center [381, 252] width 61 height 20
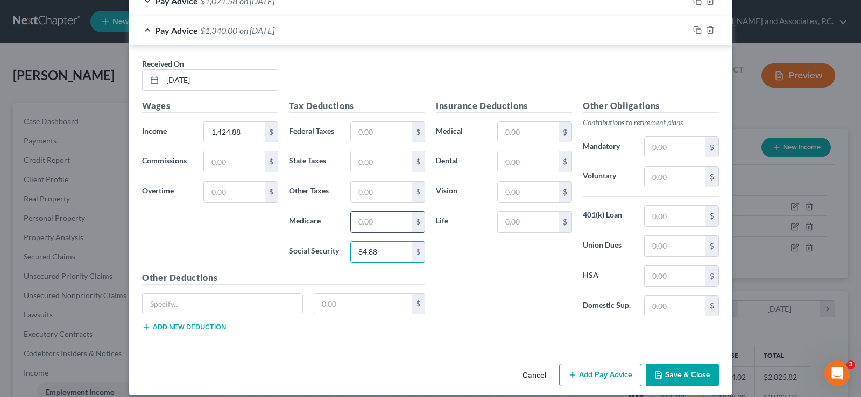
type input "84.88"
click at [361, 222] on input "text" at bounding box center [381, 222] width 61 height 20
type input "19.85"
click at [652, 275] on input "text" at bounding box center [674, 276] width 61 height 20
type input "50.00"
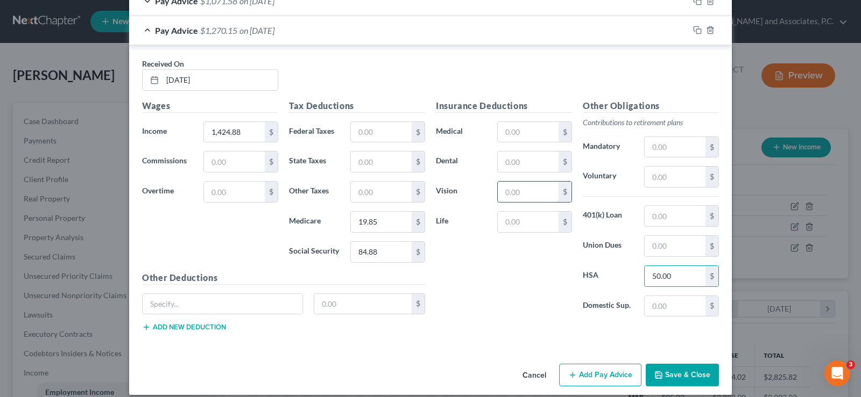
click at [500, 191] on input "text" at bounding box center [528, 192] width 61 height 20
type input "5.87"
click at [375, 132] on input "text" at bounding box center [381, 132] width 61 height 20
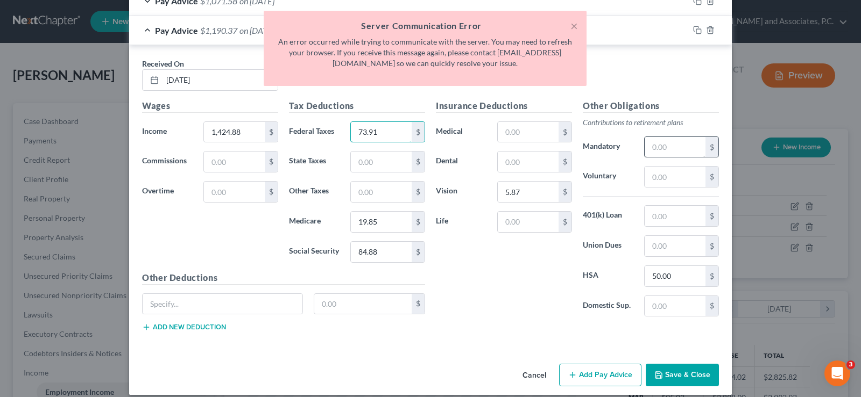
type input "73.91"
click at [651, 148] on input "text" at bounding box center [674, 147] width 61 height 20
type input "99.74"
click at [508, 223] on input "text" at bounding box center [528, 222] width 61 height 20
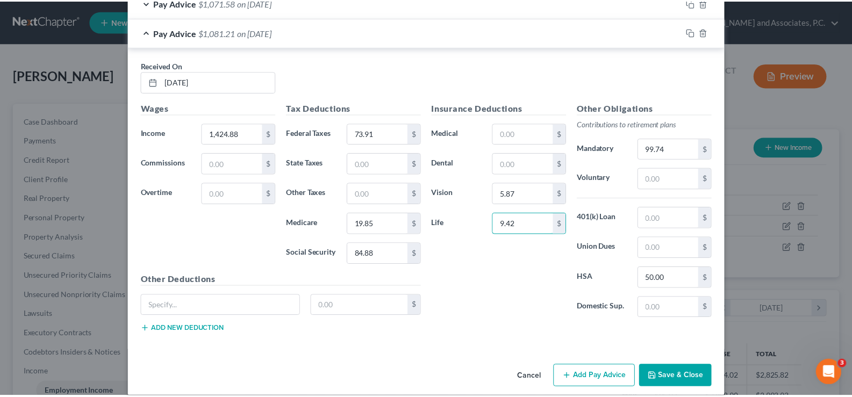
scroll to position [495, 0]
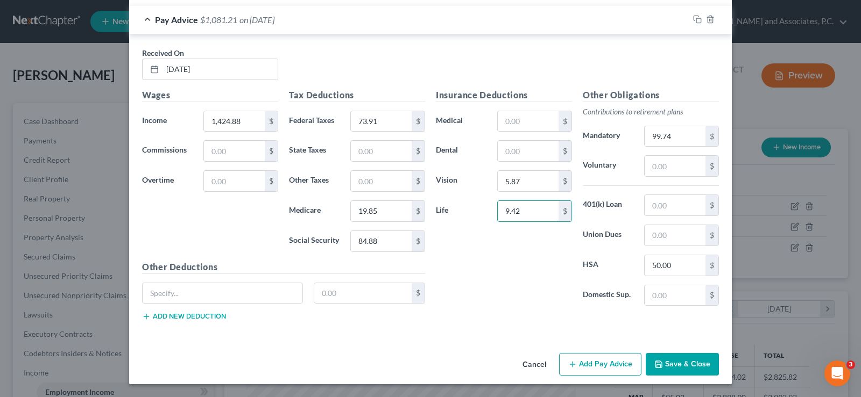
type input "9.42"
click at [691, 368] on button "Save & Close" at bounding box center [681, 364] width 73 height 23
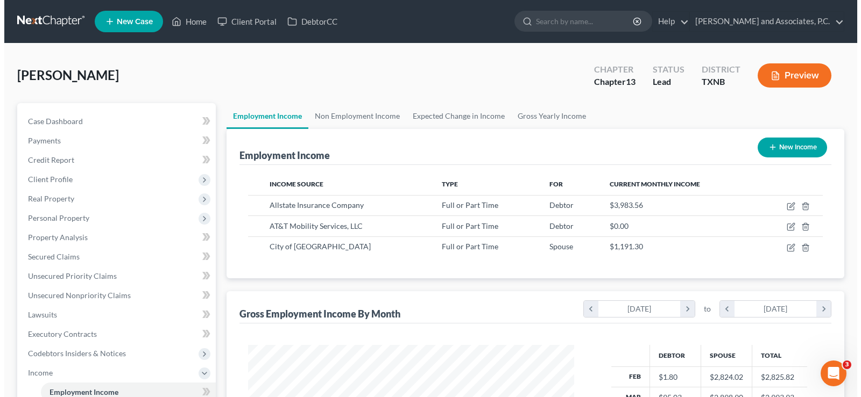
scroll to position [537662, 537507]
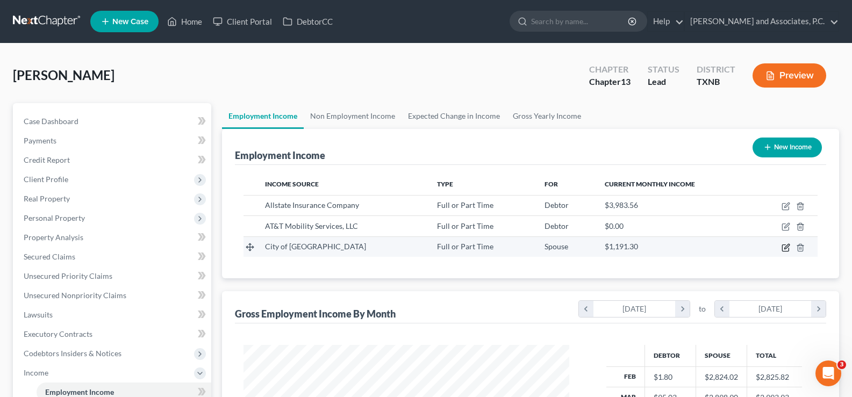
click at [783, 250] on icon "button" at bounding box center [786, 248] width 6 height 6
select select "0"
select select "45"
select select "2"
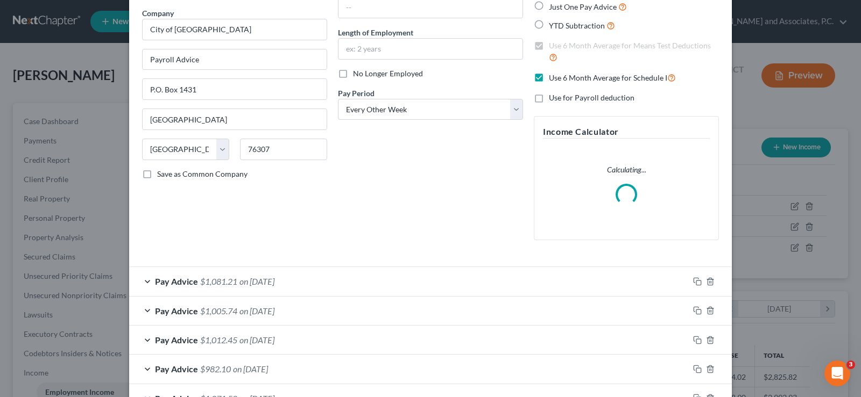
scroll to position [158, 0]
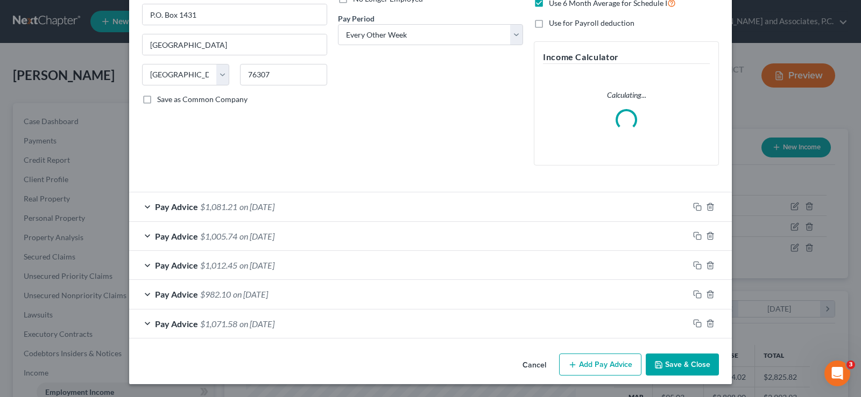
click at [585, 361] on button "Add Pay Advice" at bounding box center [600, 365] width 82 height 23
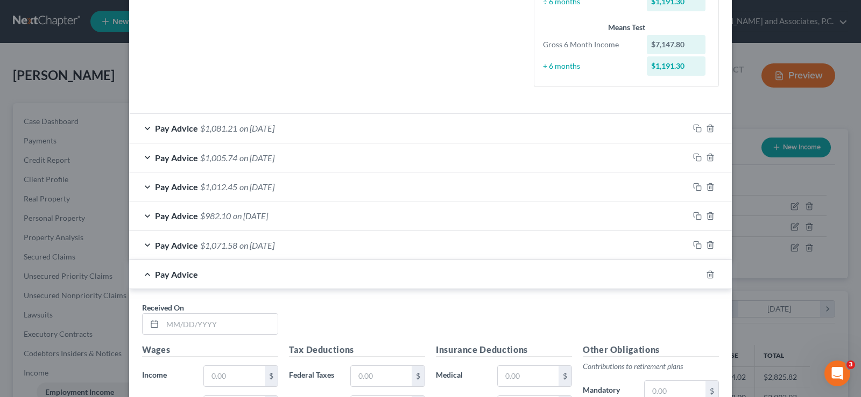
scroll to position [481, 0]
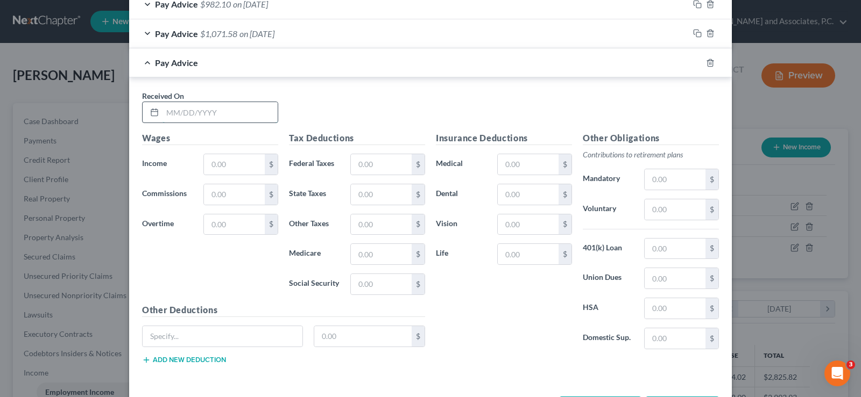
click at [187, 116] on input "text" at bounding box center [219, 112] width 115 height 20
type input "[DATE]"
type input "1,292.22"
click at [357, 283] on input "text" at bounding box center [381, 284] width 61 height 20
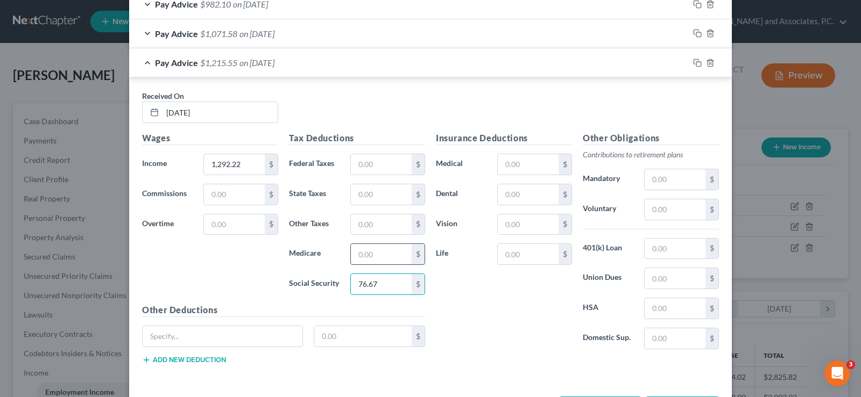
type input "76.67"
click at [374, 252] on input "text" at bounding box center [381, 254] width 61 height 20
type input "17.93"
click at [644, 311] on input "text" at bounding box center [674, 309] width 61 height 20
type input "50.00"
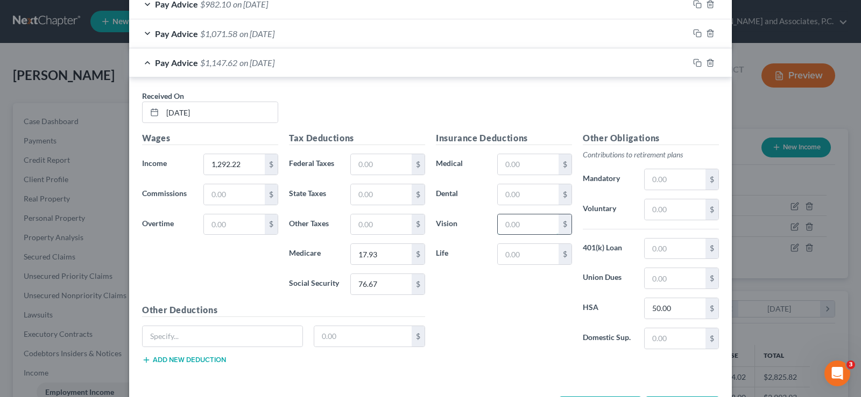
click at [502, 230] on input "text" at bounding box center [528, 225] width 61 height 20
type input "5.87"
click at [373, 160] on input "text" at bounding box center [381, 164] width 61 height 20
type input "59.10"
click at [650, 180] on input "text" at bounding box center [674, 179] width 61 height 20
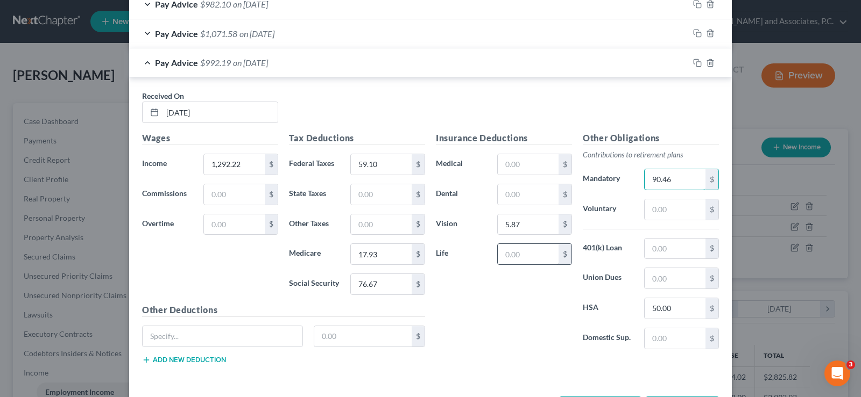
type input "90.46"
click at [515, 257] on input "text" at bounding box center [528, 254] width 61 height 20
type input "9.42"
click at [385, 285] on input "76.67" at bounding box center [381, 284] width 61 height 20
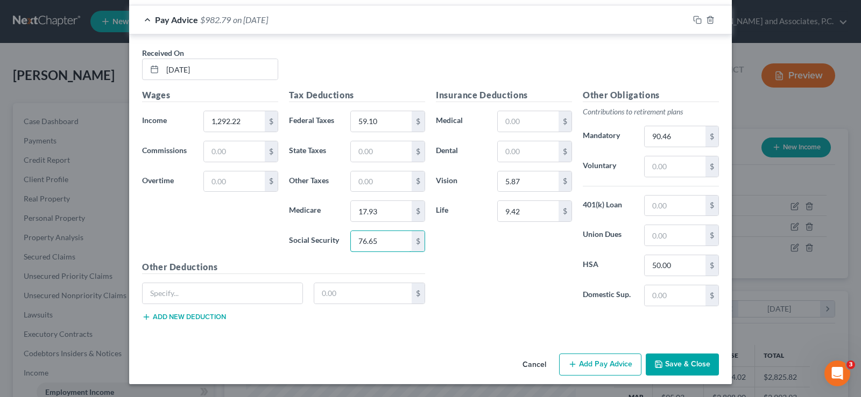
type input "76.65"
click at [601, 363] on button "Add Pay Advice" at bounding box center [600, 365] width 82 height 23
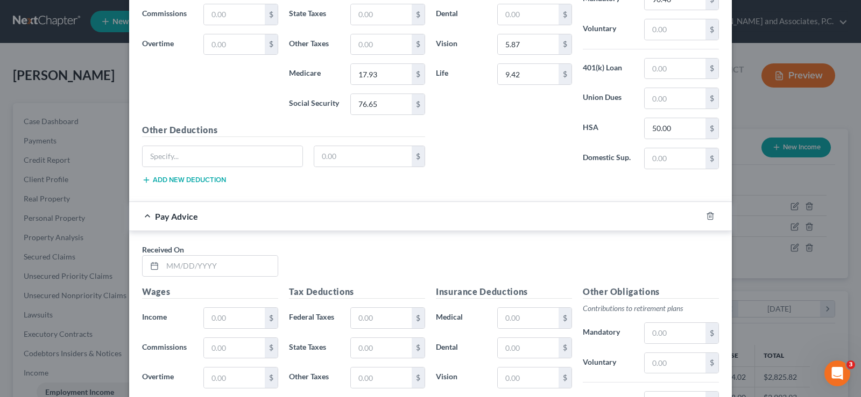
scroll to position [847, 0]
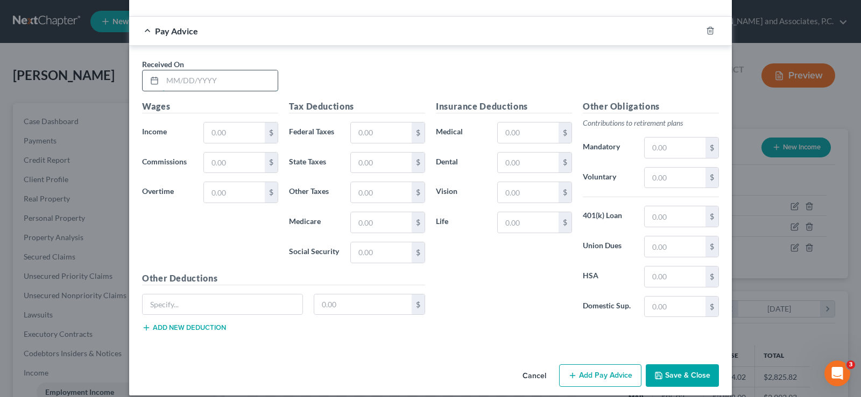
click at [220, 79] on input "text" at bounding box center [219, 80] width 115 height 20
type input "[DATE]"
